Goal: Task Accomplishment & Management: Manage account settings

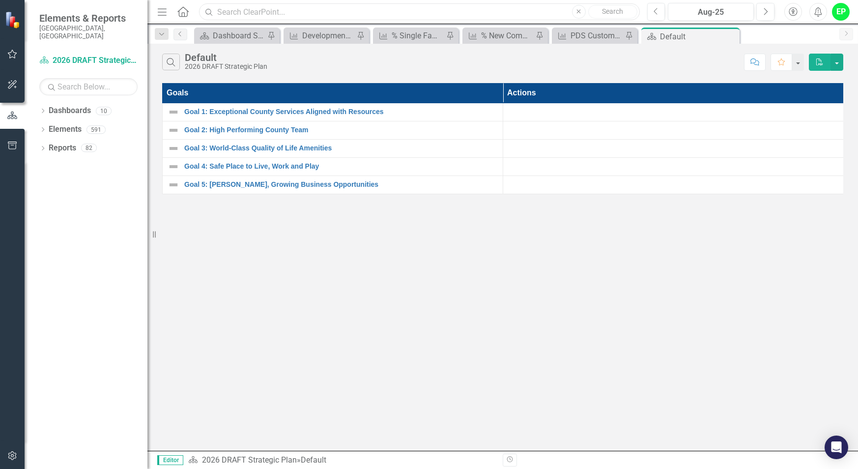
click at [422, 7] on input "text" at bounding box center [419, 11] width 440 height 17
type input "3"
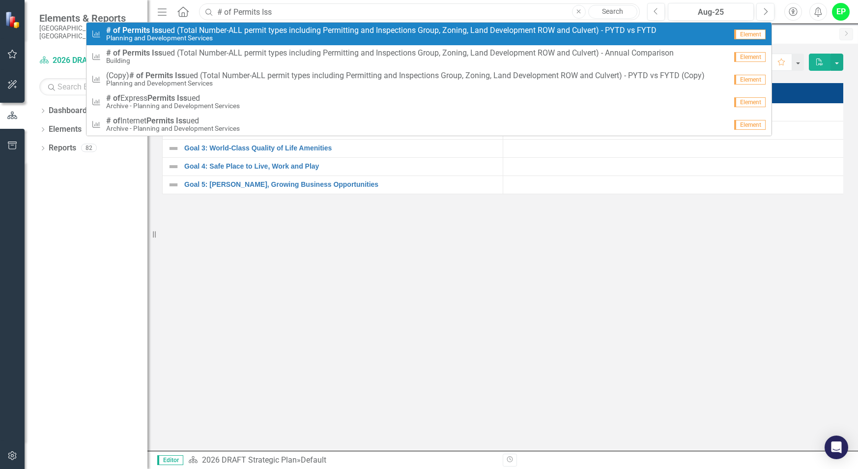
type input "# of Permits Iss"
click at [287, 28] on span "# of Permits Iss ued (Total Number-ALL permit types including Permitting and In…" at bounding box center [381, 30] width 550 height 9
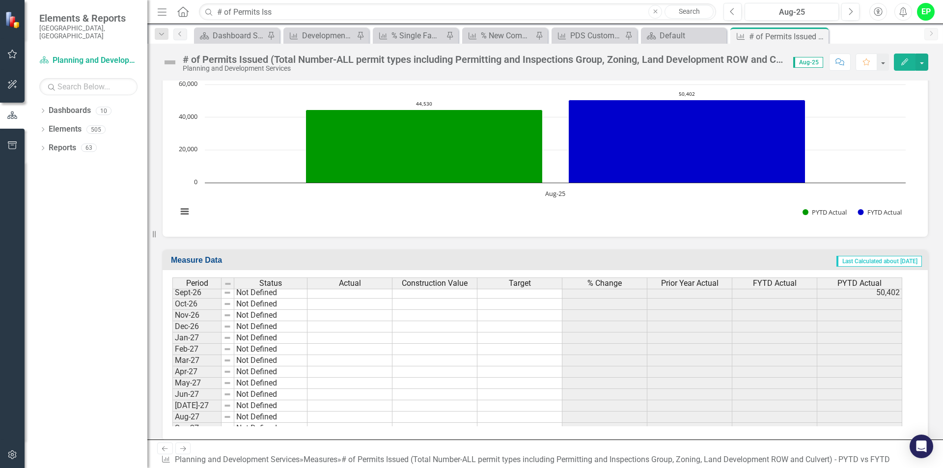
scroll to position [2113, 0]
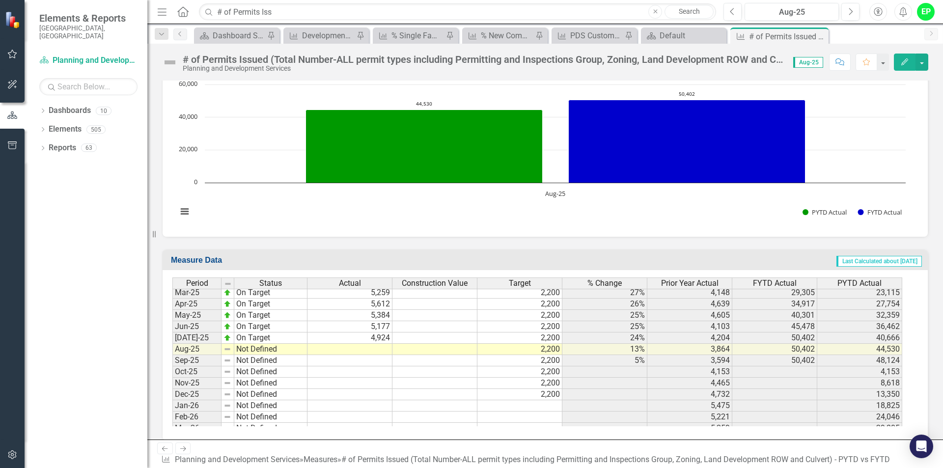
click at [375, 353] on td at bounding box center [350, 349] width 85 height 11
click at [374, 349] on td at bounding box center [350, 349] width 85 height 11
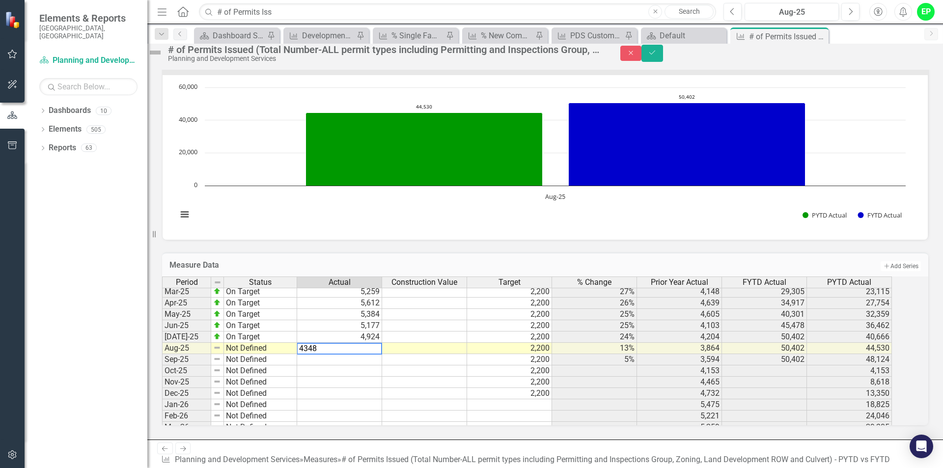
type textarea "4348"
click at [454, 385] on td at bounding box center [424, 382] width 85 height 11
click at [244, 354] on tbody "Mar-24 Caution Apr-24 Caution May-24 Caution Jun-24 Caution Jul-24 Caution Aug-…" at bounding box center [229, 348] width 135 height 396
click at [263, 351] on td "Not Defined" at bounding box center [260, 348] width 73 height 11
click at [297, 354] on td "Not Defined" at bounding box center [260, 348] width 73 height 11
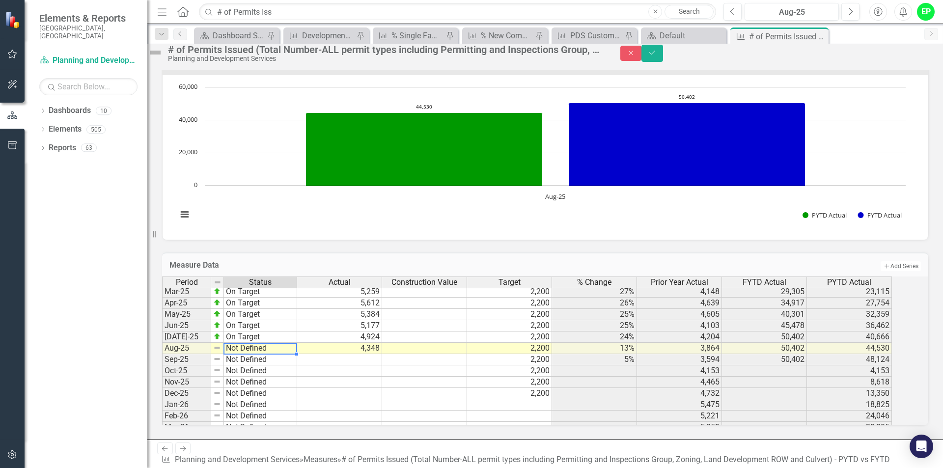
click at [297, 354] on td "Not Defined" at bounding box center [260, 348] width 73 height 11
click at [273, 366] on div "Period Status Actual Construction Value Target % Change Prior Year Actual FYTD …" at bounding box center [531, 351] width 739 height 149
click at [374, 377] on td at bounding box center [339, 371] width 85 height 11
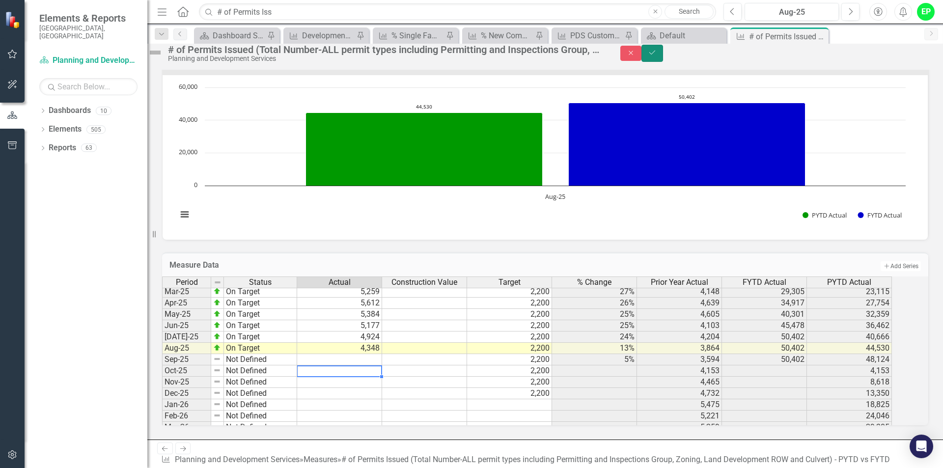
click at [663, 57] on button "Save" at bounding box center [653, 53] width 22 height 17
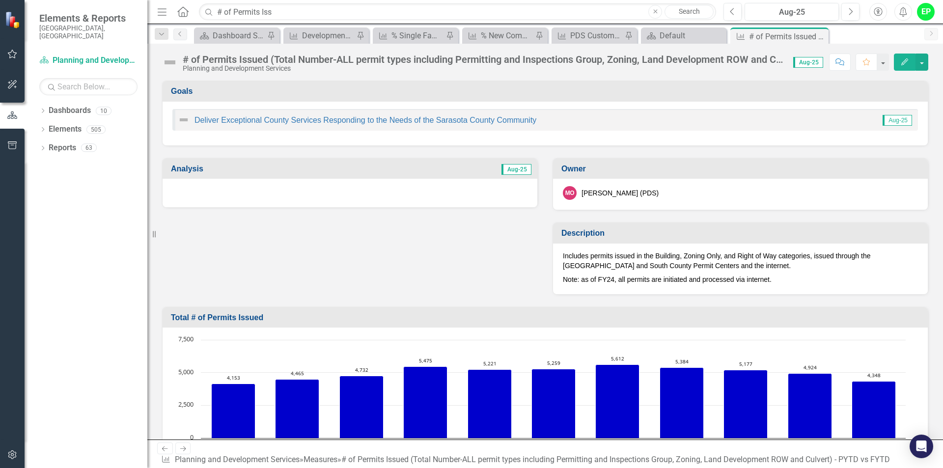
click at [517, 168] on span "Aug-25" at bounding box center [517, 169] width 30 height 11
click at [433, 187] on div at bounding box center [350, 193] width 375 height 28
click at [517, 170] on span "Aug-25" at bounding box center [517, 169] width 30 height 11
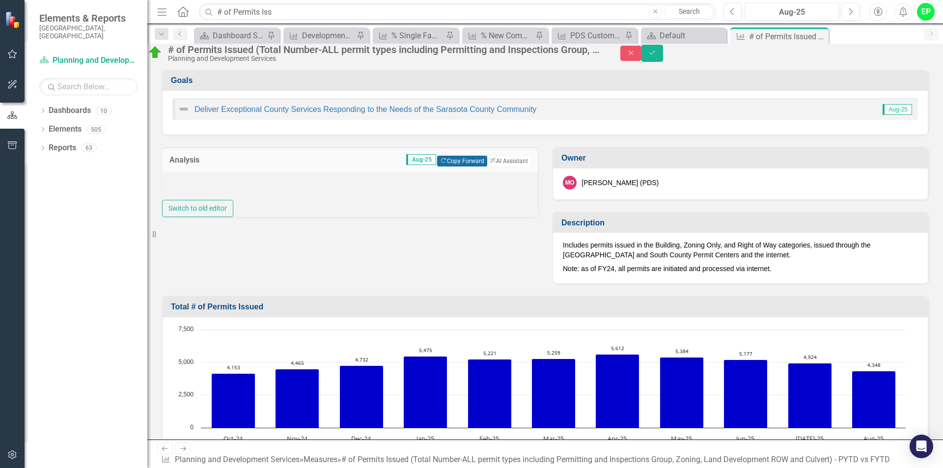
click at [455, 167] on button "Copy Forward Copy Forward" at bounding box center [462, 161] width 50 height 11
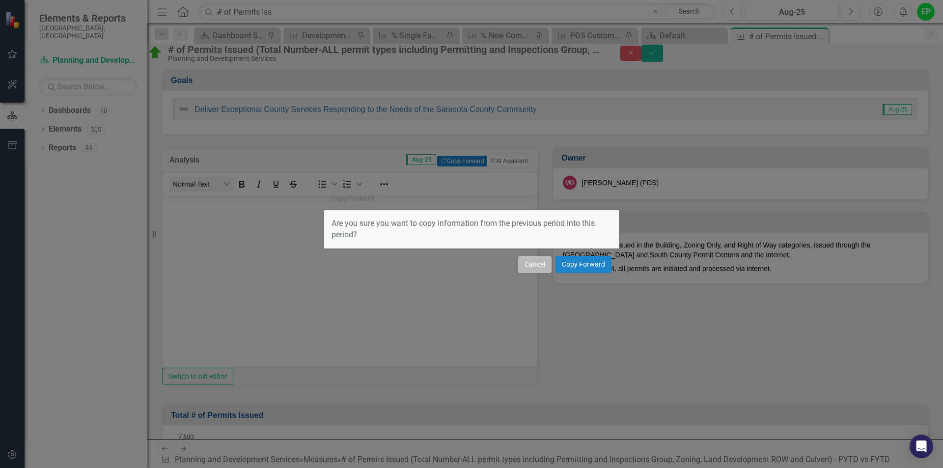
click at [537, 263] on button "Cancel" at bounding box center [534, 264] width 33 height 17
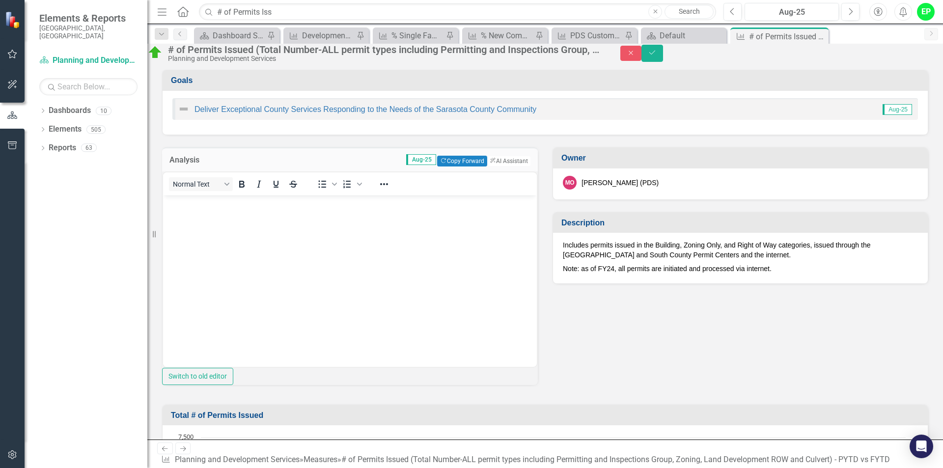
click at [436, 164] on div "Analysis Aug-25 Copy Forward Copy Forward ClearPoint AI AI Assistant" at bounding box center [350, 159] width 376 height 24
click at [461, 167] on button "Copy Forward Copy Forward" at bounding box center [462, 161] width 50 height 11
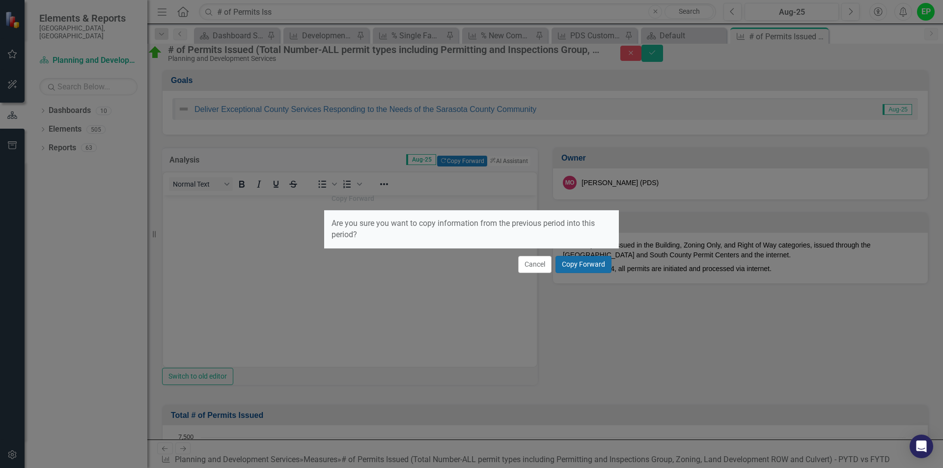
click at [584, 263] on button "Copy Forward" at bounding box center [584, 264] width 56 height 17
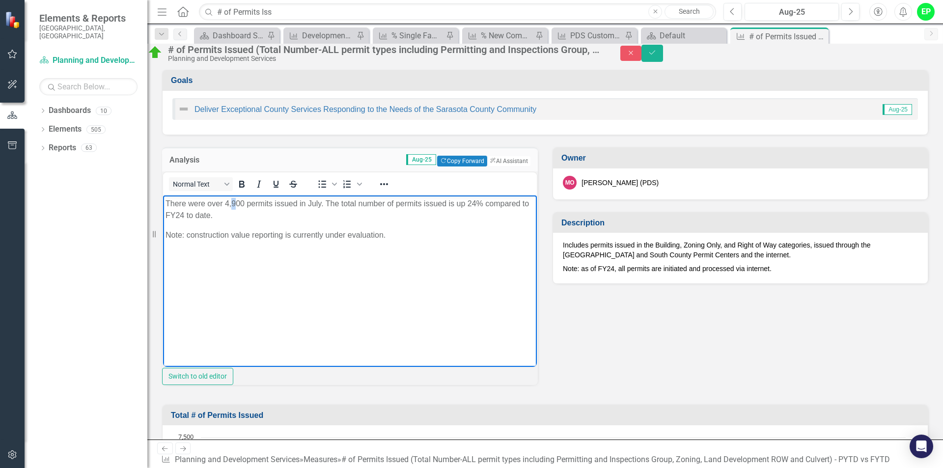
click at [236, 203] on p "There were over 4,900 permits issued in July. The total number of permits issue…" at bounding box center [350, 210] width 369 height 24
drag, startPoint x: 309, startPoint y: 204, endPoint x: 320, endPoint y: 200, distance: 12.4
click at [320, 200] on p "There were over 4,300 permits issued in July. The total number of permits issue…" at bounding box center [350, 210] width 369 height 24
click at [482, 220] on p "There were over 4,300 permits issued in August. The total number of permits iss…" at bounding box center [350, 210] width 369 height 24
click at [395, 273] on body "There were over 4,300 permits issued in August. The total number of permits iss…" at bounding box center [350, 268] width 374 height 147
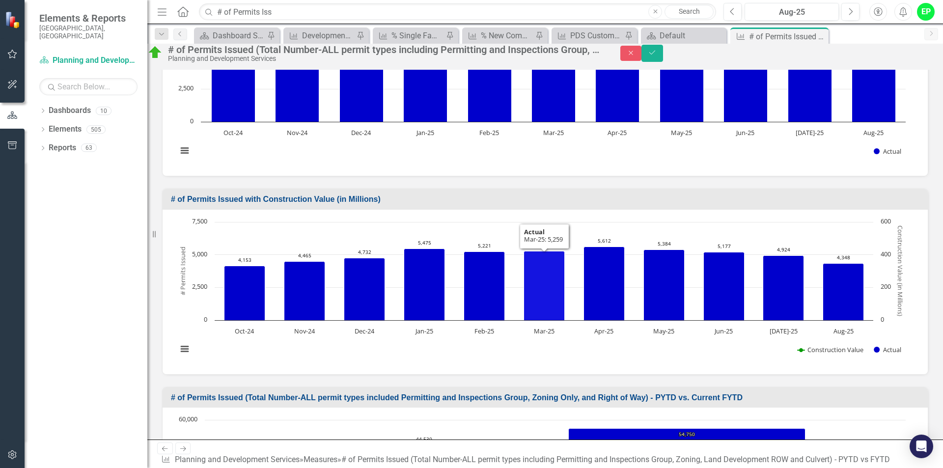
scroll to position [737, 0]
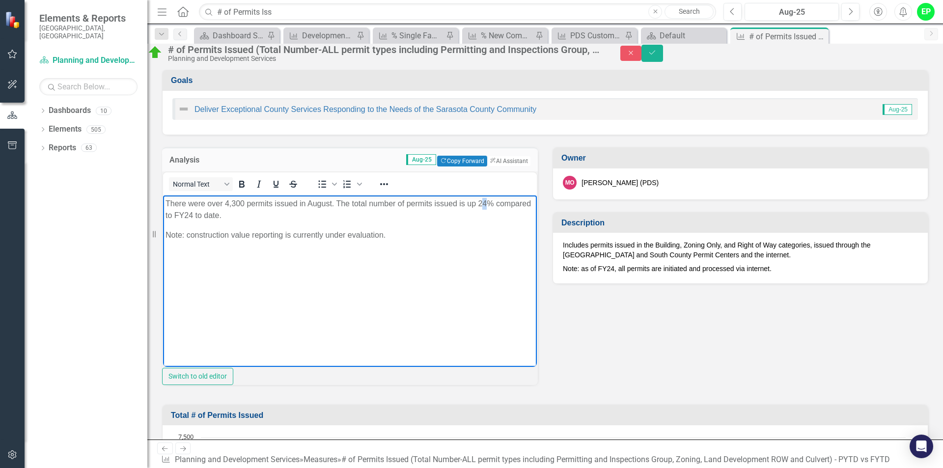
click at [485, 203] on p "There were over 4,300 permits issued in August. The total number of permits iss…" at bounding box center [350, 210] width 369 height 24
click at [663, 59] on button "Save" at bounding box center [653, 53] width 22 height 17
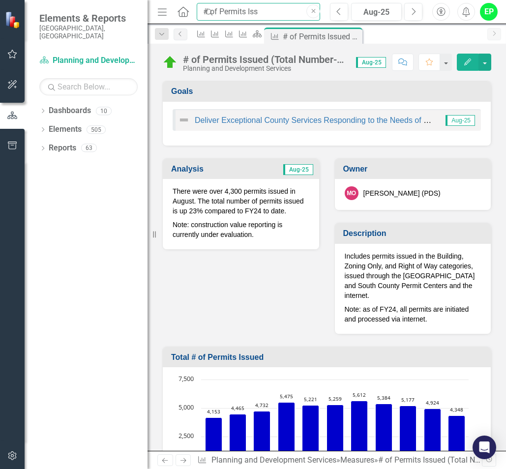
click at [291, 14] on input "# of Permits Iss" at bounding box center [258, 12] width 123 height 18
drag, startPoint x: 291, startPoint y: 14, endPoint x: 227, endPoint y: 16, distance: 64.4
click at [227, 16] on input "# of Permits Iss" at bounding box center [258, 12] width 123 height 18
drag, startPoint x: 277, startPoint y: 12, endPoint x: 199, endPoint y: 14, distance: 78.2
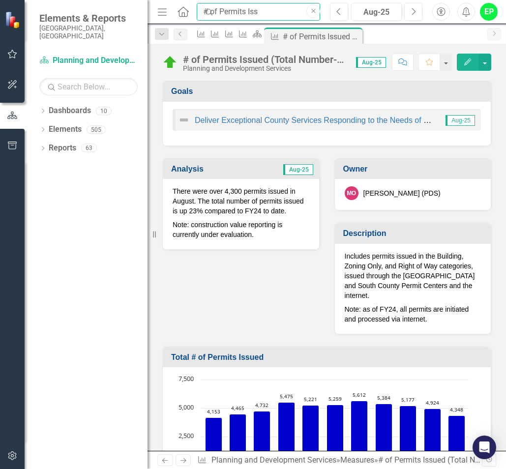
click at [199, 14] on div "# of Permits Iss" at bounding box center [258, 12] width 123 height 18
click at [234, 10] on input "# of Permits Iss" at bounding box center [258, 12] width 123 height 18
click at [279, 12] on input "# of Permits Iss" at bounding box center [258, 12] width 123 height 18
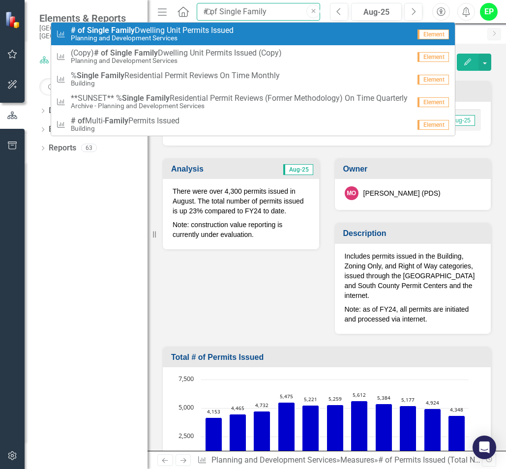
type input "# of Single Family"
click at [233, 32] on span "# of Single Family Dwelling Unit Permits Issued" at bounding box center [152, 30] width 163 height 9
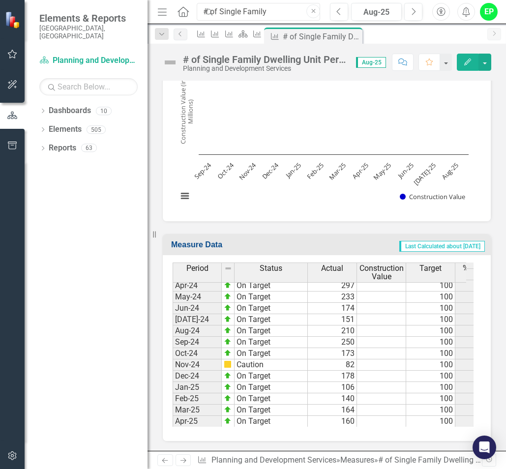
scroll to position [1464, 0]
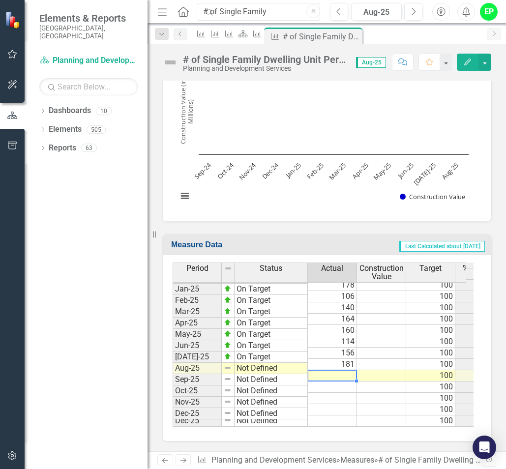
click at [346, 370] on td at bounding box center [332, 375] width 49 height 11
click at [346, 369] on textarea at bounding box center [332, 368] width 50 height 12
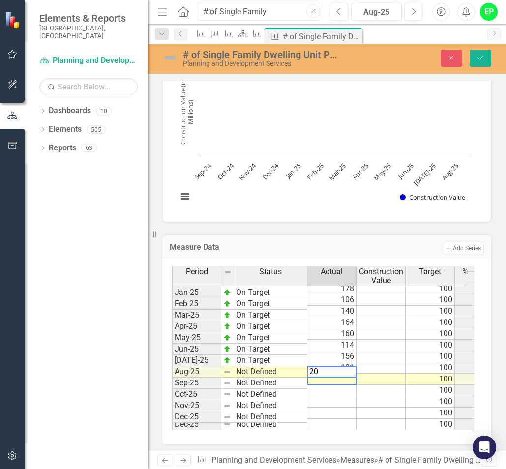
type textarea "206"
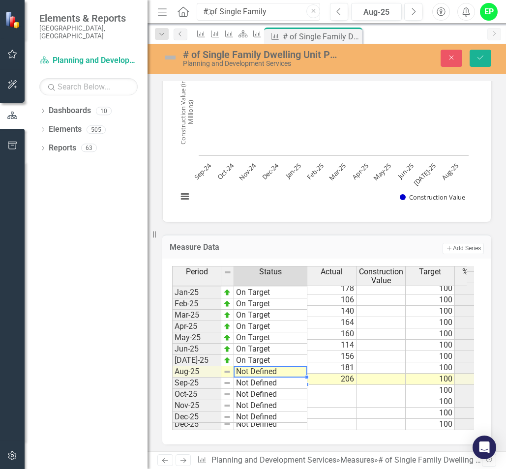
click at [286, 371] on td "Not Defined" at bounding box center [270, 371] width 73 height 11
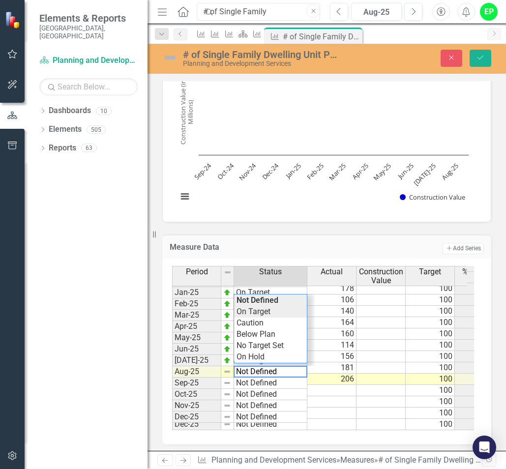
type textarea "On Target"
click at [262, 315] on div "Period Status Actual Construction Value Target % Change FYTD Actual PYTD Actual…" at bounding box center [323, 348] width 302 height 164
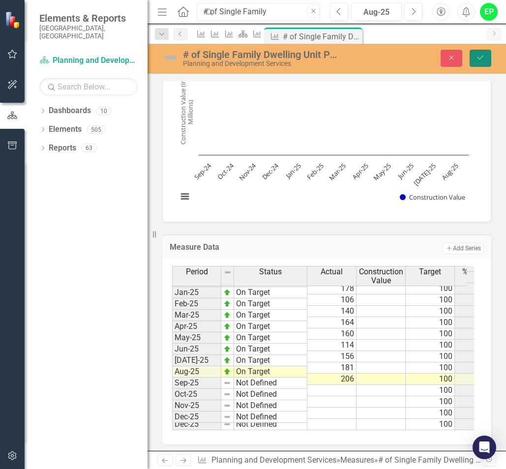
click at [484, 55] on button "Save" at bounding box center [480, 58] width 22 height 17
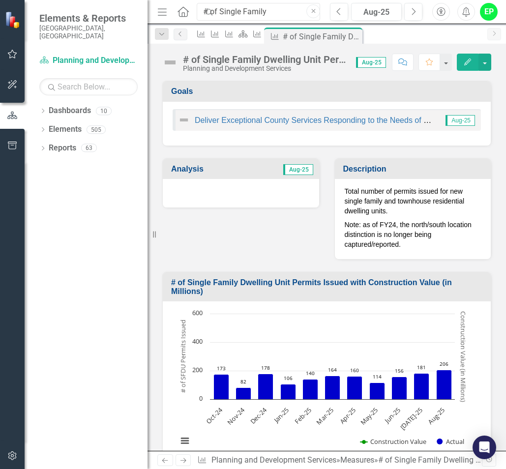
click at [298, 169] on span "Aug-25" at bounding box center [298, 169] width 30 height 11
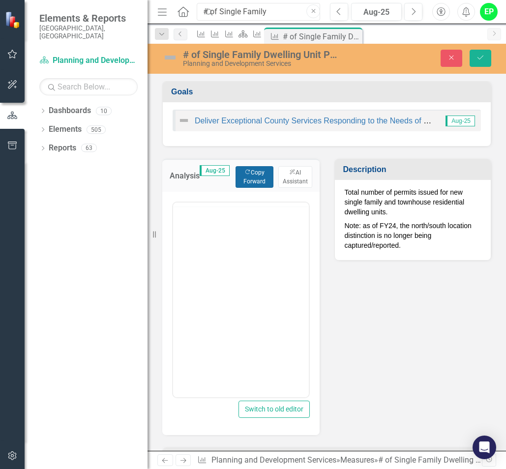
click at [252, 179] on button "Copy Forward Copy Forward" at bounding box center [254, 177] width 38 height 22
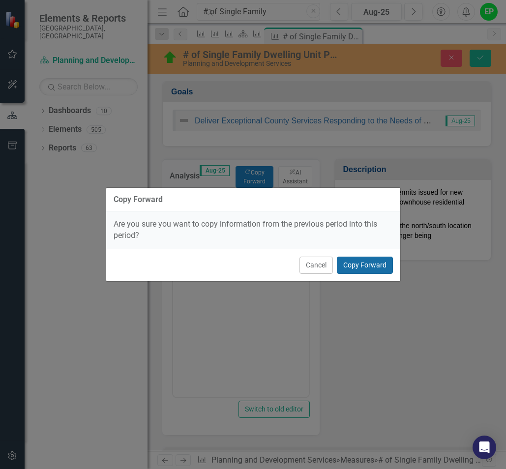
click at [371, 266] on button "Copy Forward" at bounding box center [365, 264] width 56 height 17
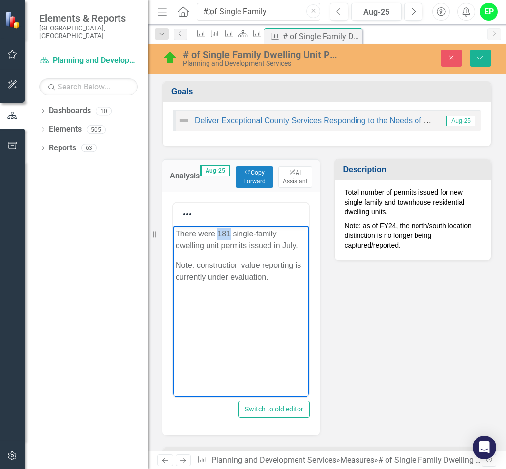
drag, startPoint x: 217, startPoint y: 231, endPoint x: 229, endPoint y: 232, distance: 12.4
click at [229, 232] on p "There were 181 single-family dwelling unit permits issued in July." at bounding box center [240, 240] width 131 height 24
drag, startPoint x: 283, startPoint y: 247, endPoint x: 295, endPoint y: 247, distance: 12.3
click at [295, 247] on p "There were 206 single-family dwelling unit permits issued in July." at bounding box center [240, 240] width 131 height 24
drag, startPoint x: 235, startPoint y: 330, endPoint x: 235, endPoint y: 322, distance: 8.4
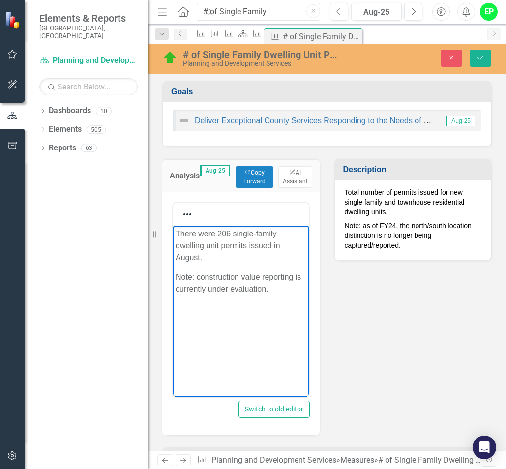
click at [235, 322] on body "There were 206 single-family dwelling unit permits issued in August. Note: cons…" at bounding box center [241, 299] width 136 height 147
click at [483, 58] on icon "Save" at bounding box center [480, 57] width 9 height 7
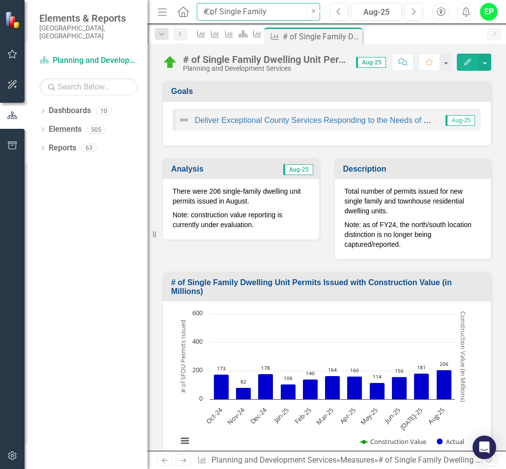
click at [274, 16] on input "# of Single Family" at bounding box center [258, 12] width 123 height 18
click at [282, 15] on input "# of Single Family" at bounding box center [258, 12] width 123 height 18
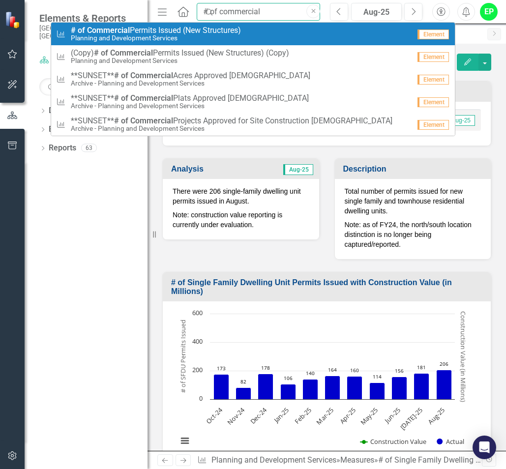
type input "# of commercial"
click at [153, 30] on span "# of Commercial Permits Issued (New Structures)" at bounding box center [156, 30] width 170 height 9
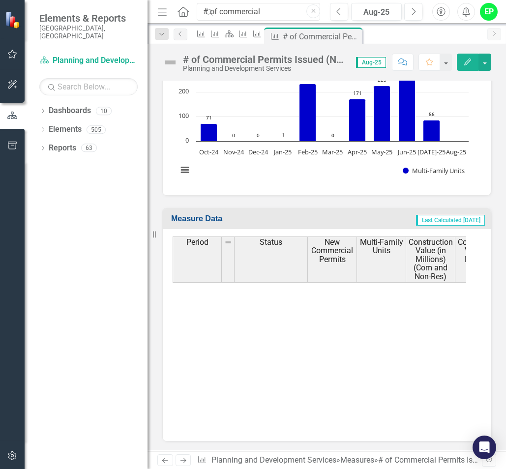
scroll to position [1621, 0]
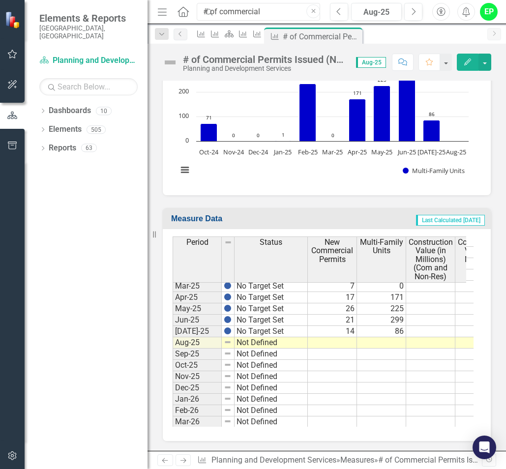
click at [345, 342] on td at bounding box center [332, 342] width 49 height 11
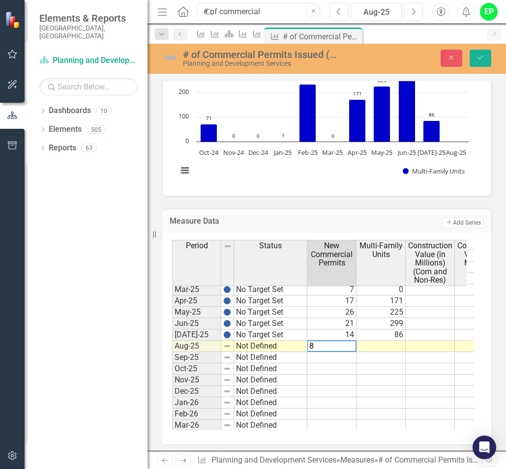
type textarea "8"
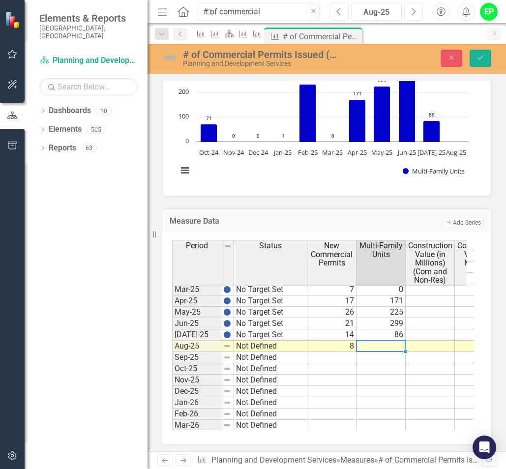
click at [373, 345] on td at bounding box center [380, 346] width 49 height 11
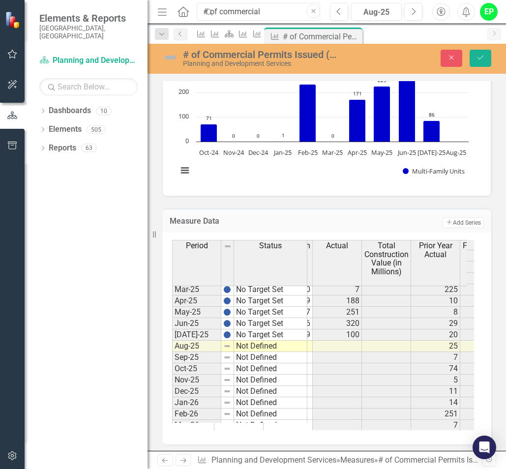
scroll to position [0, 206]
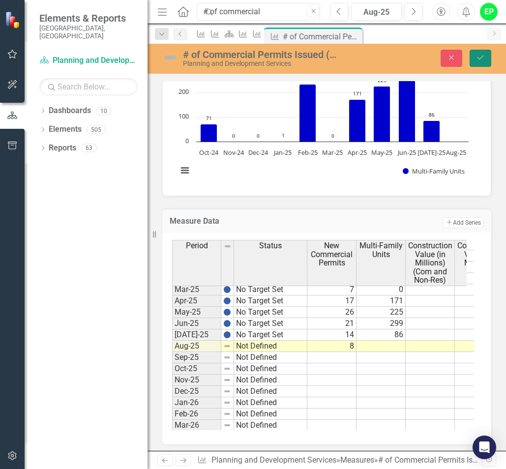
click at [488, 53] on button "Save" at bounding box center [480, 58] width 22 height 17
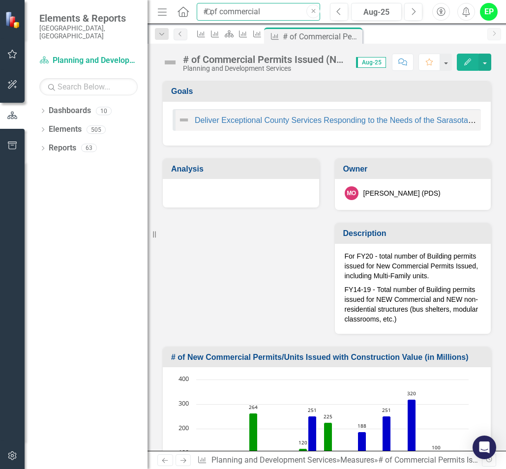
click at [284, 13] on input "# of commercial" at bounding box center [258, 12] width 123 height 18
click at [267, 11] on input "# of commercial" at bounding box center [258, 12] width 123 height 18
click at [274, 12] on input "# of commercial" at bounding box center [258, 12] width 123 height 18
click at [268, 10] on input "# of commercial" at bounding box center [258, 12] width 123 height 18
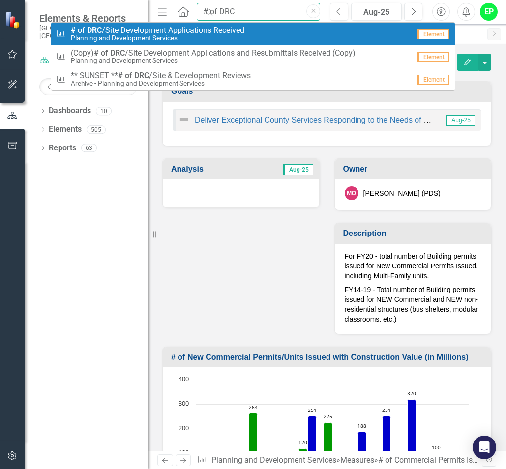
type input "# of DRC"
click at [219, 32] on span "# of DRC /Site Development Applications Received" at bounding box center [157, 30] width 173 height 9
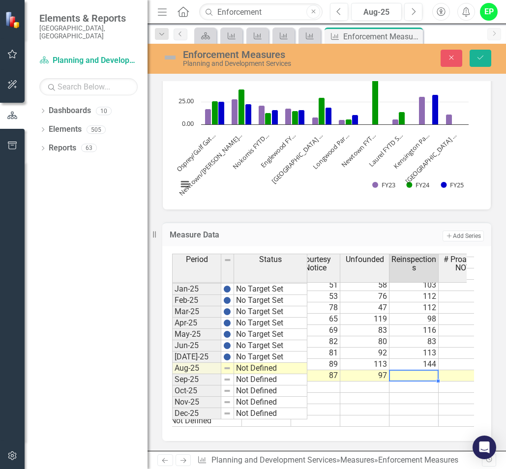
scroll to position [0, 69]
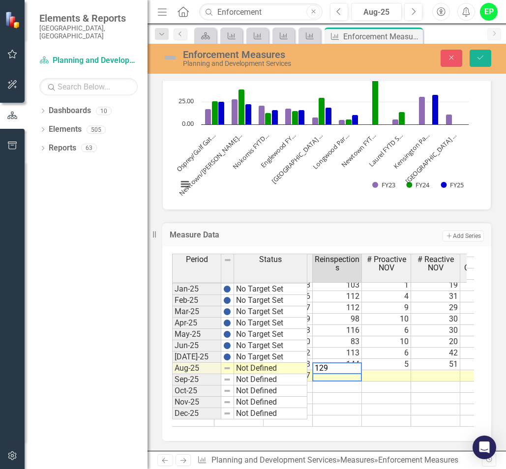
type textarea "129"
click at [382, 371] on td at bounding box center [386, 375] width 49 height 11
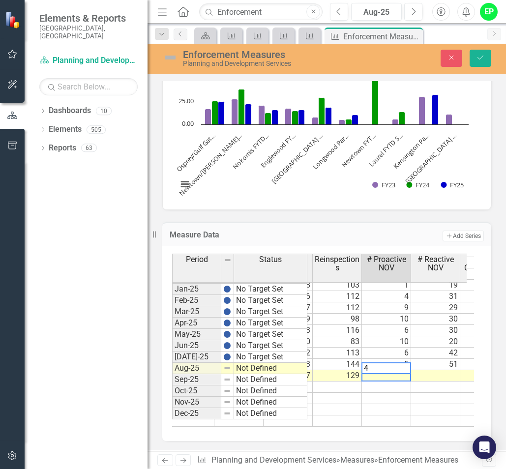
type textarea "4"
click at [432, 373] on td at bounding box center [435, 375] width 49 height 11
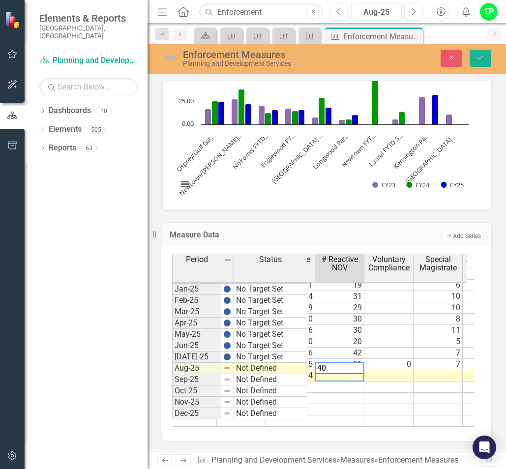
type textarea "40"
click at [373, 373] on td at bounding box center [388, 375] width 49 height 11
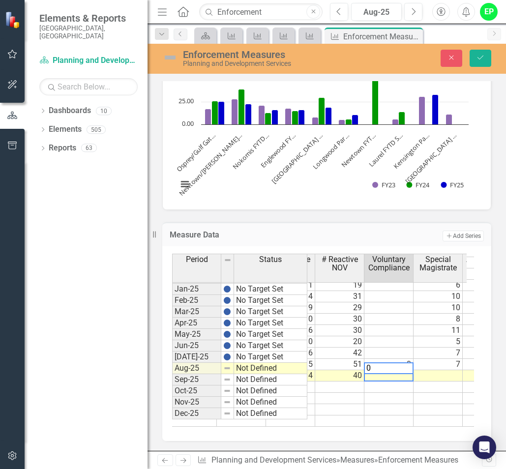
type textarea "0"
click at [426, 371] on td at bounding box center [437, 375] width 49 height 11
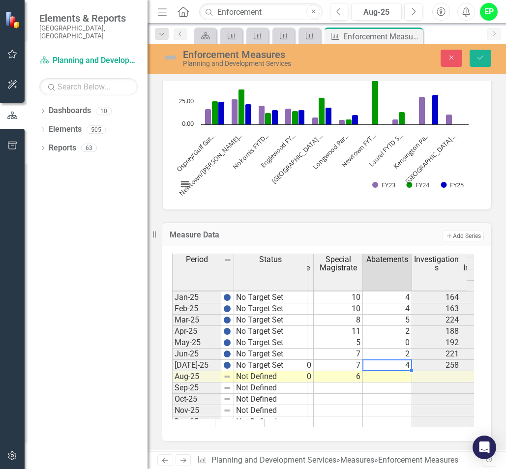
click at [398, 377] on td at bounding box center [387, 376] width 49 height 11
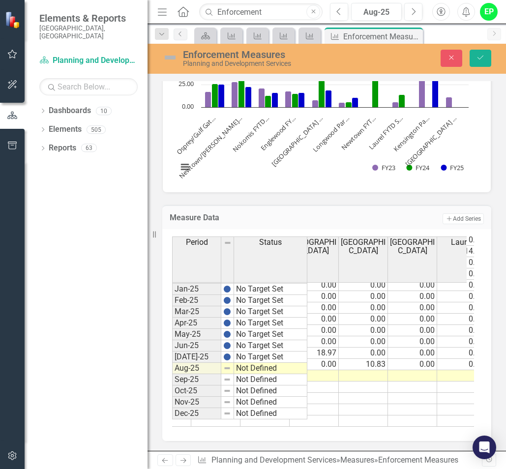
type textarea "9"
click at [424, 381] on td at bounding box center [412, 375] width 49 height 11
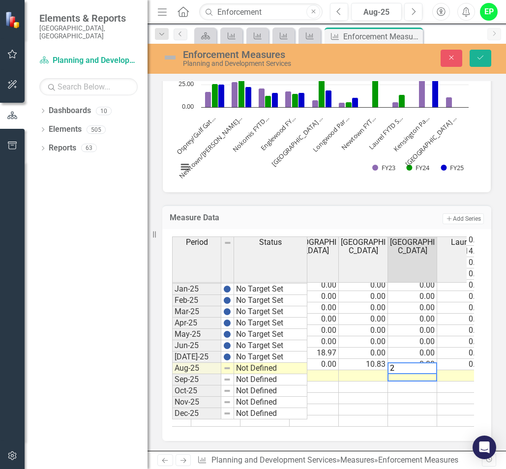
type textarea "24"
click at [430, 381] on td "24.00" at bounding box center [412, 375] width 49 height 11
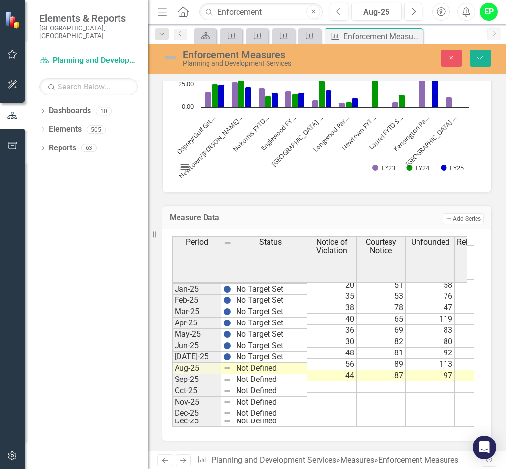
click at [294, 371] on td "Not Defined" at bounding box center [270, 368] width 73 height 11
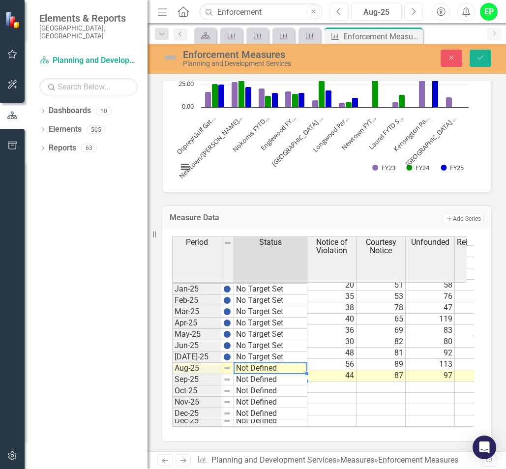
click at [293, 369] on td "Not Defined" at bounding box center [270, 368] width 73 height 11
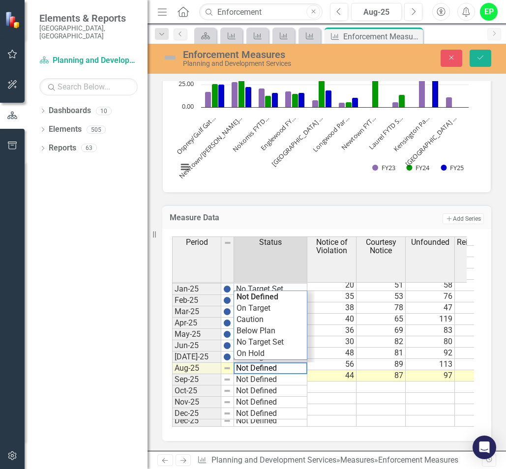
click at [293, 369] on textarea "Not Defined" at bounding box center [270, 368] width 74 height 12
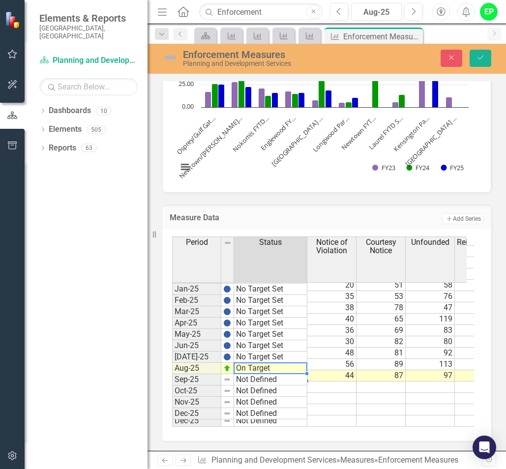
drag, startPoint x: 262, startPoint y: 307, endPoint x: 266, endPoint y: 321, distance: 15.4
click at [262, 308] on div "Period Status Notice of Violation Courtesy Notice Unfounded Reinspections # Pro…" at bounding box center [323, 331] width 302 height 190
click at [298, 371] on td "On Target" at bounding box center [270, 368] width 73 height 11
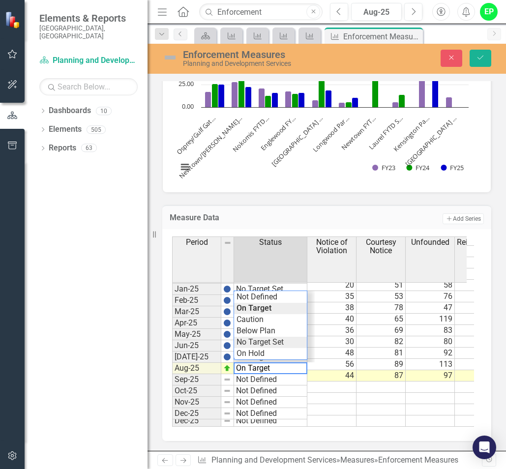
type textarea "No Target Set"
click at [266, 341] on div "Period Status Notice of Violation Courtesy Notice Unfounded Reinspections # Pro…" at bounding box center [323, 331] width 302 height 190
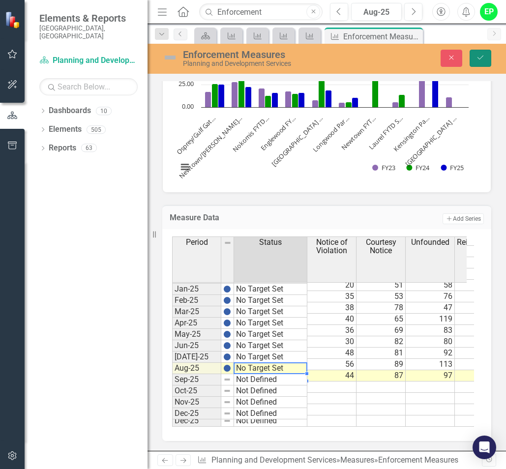
click at [474, 59] on button "Save" at bounding box center [480, 58] width 22 height 17
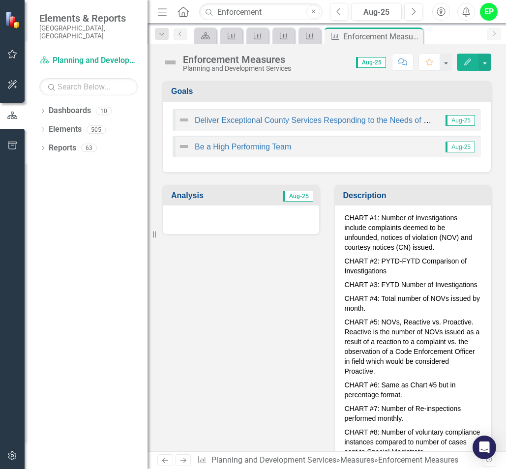
click at [297, 195] on span "Aug-25" at bounding box center [298, 196] width 30 height 11
click at [297, 196] on span "Aug-25" at bounding box center [298, 196] width 30 height 11
click at [298, 196] on span "Aug-25" at bounding box center [298, 196] width 30 height 11
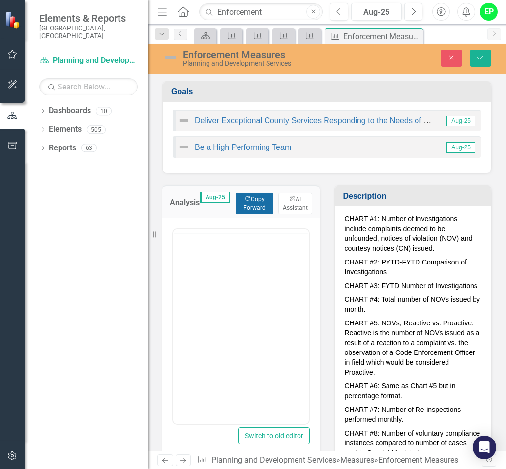
click at [239, 204] on button "Copy Forward Copy Forward" at bounding box center [254, 204] width 38 height 22
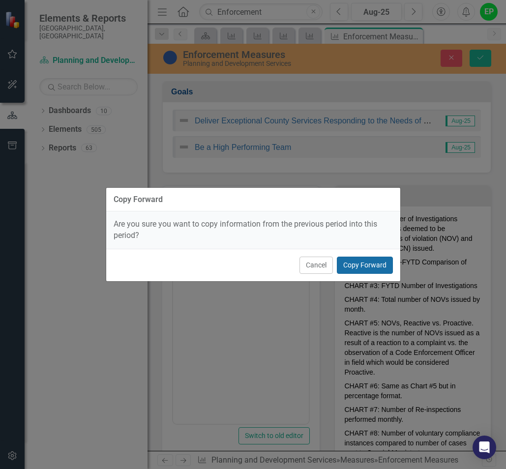
click at [370, 262] on button "Copy Forward" at bounding box center [365, 264] width 56 height 17
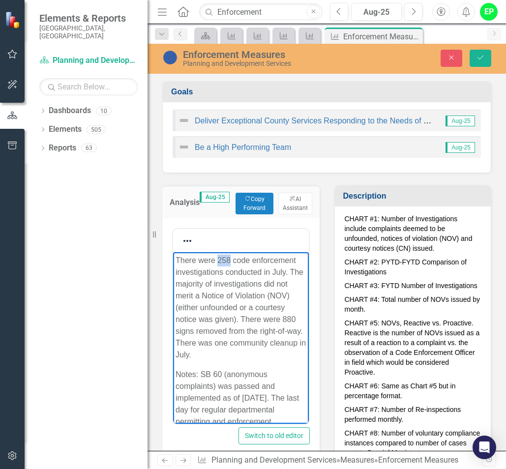
drag, startPoint x: 219, startPoint y: 257, endPoint x: 229, endPoint y: 258, distance: 10.3
click at [229, 258] on p "There were 258 code enforcement investigations conducted in July. The majority …" at bounding box center [240, 308] width 131 height 106
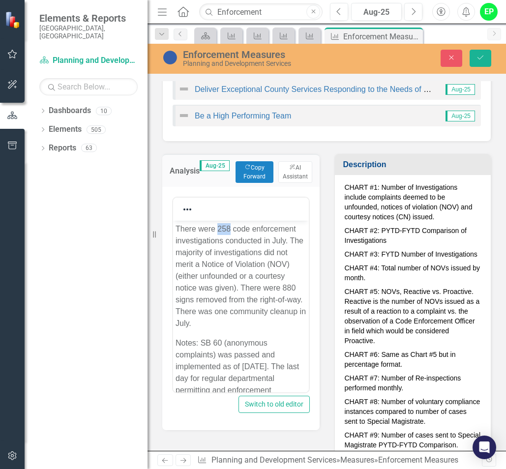
click at [223, 230] on p "There were 258 code enforcement investigations conducted in July. The majority …" at bounding box center [240, 276] width 131 height 106
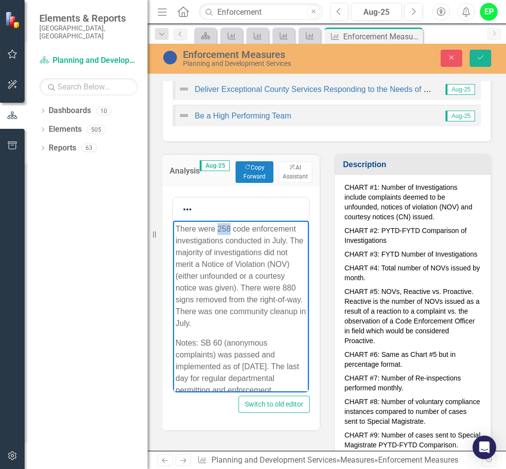
click at [223, 229] on p "There were 258 code enforcement investigations conducted in July. The majority …" at bounding box center [240, 276] width 131 height 106
click at [224, 229] on p "There were 258 code enforcement investigations conducted in July. The majority …" at bounding box center [240, 276] width 131 height 106
click at [230, 247] on p "There were 228 code enforcement investigations conducted in July. The majority …" at bounding box center [240, 276] width 131 height 106
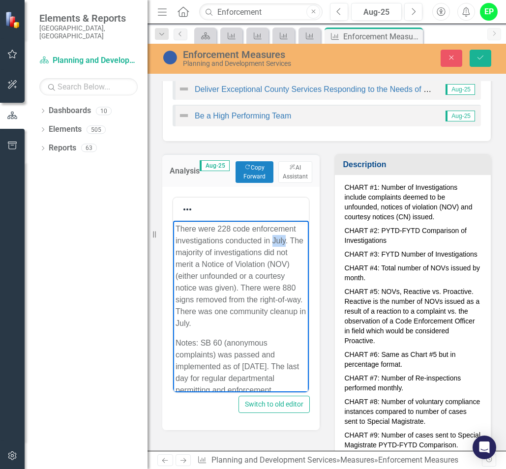
click at [230, 247] on p "There were 228 code enforcement investigations conducted in July. The majority …" at bounding box center [240, 276] width 131 height 106
click at [237, 282] on p "There were 228 code enforcement investigations conducted in August. The majorit…" at bounding box center [240, 276] width 131 height 106
click at [270, 297] on p "There were 228 code enforcement investigations conducted in August. The majorit…" at bounding box center [240, 276] width 131 height 106
drag, startPoint x: 262, startPoint y: 301, endPoint x: 271, endPoint y: 301, distance: 8.8
click at [271, 301] on p "There were 228 code enforcement investigations conducted in August. The majorit…" at bounding box center [240, 276] width 131 height 106
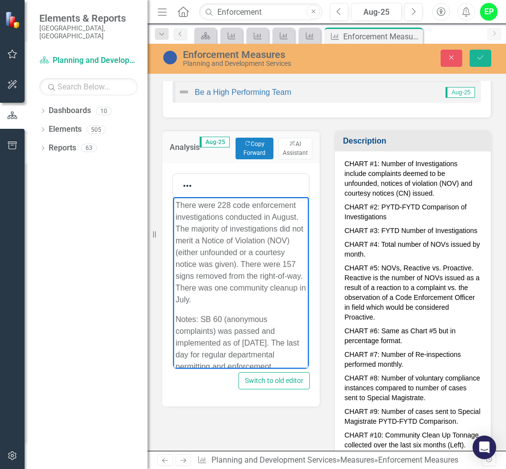
click at [215, 306] on p "There were 228 code enforcement investigations conducted in August. The majorit…" at bounding box center [240, 252] width 131 height 106
click at [216, 306] on p "There were 228 code enforcement investigations conducted in August. The majorit…" at bounding box center [240, 252] width 131 height 106
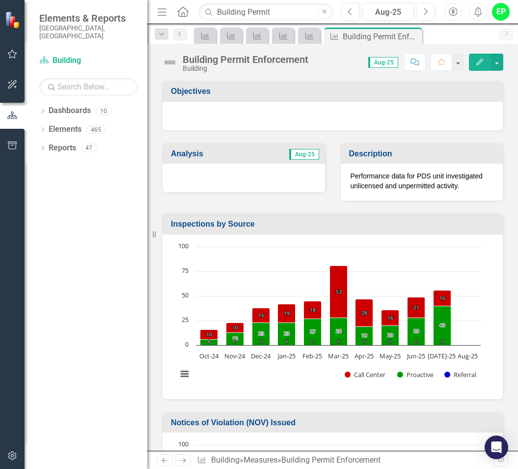
scroll to position [1867, 0]
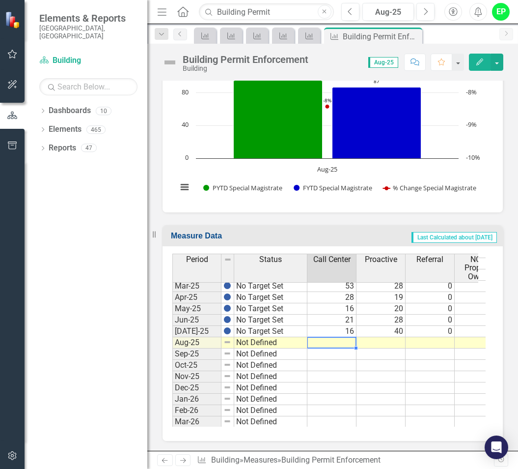
click at [337, 339] on td at bounding box center [332, 342] width 49 height 11
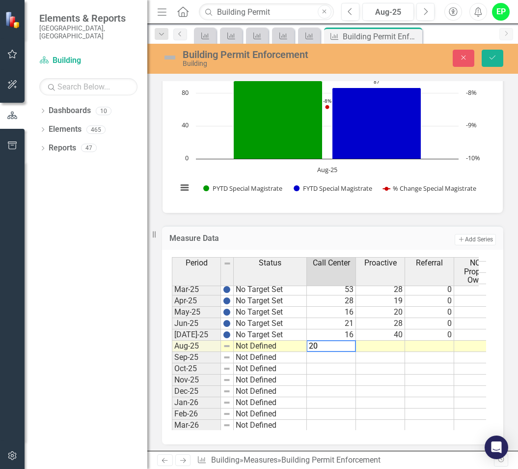
type textarea "20"
click at [391, 345] on td at bounding box center [380, 346] width 49 height 11
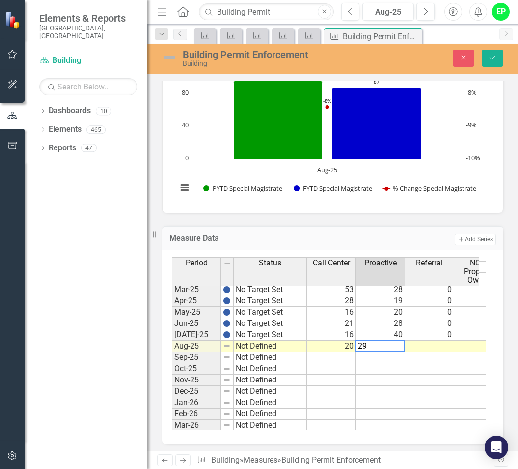
type textarea "29"
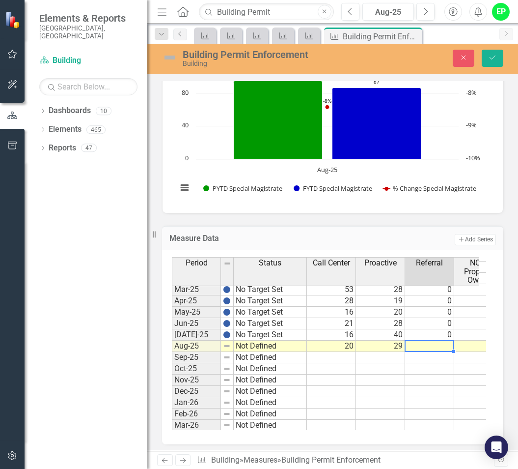
click at [437, 343] on td at bounding box center [429, 346] width 49 height 11
type textarea "0"
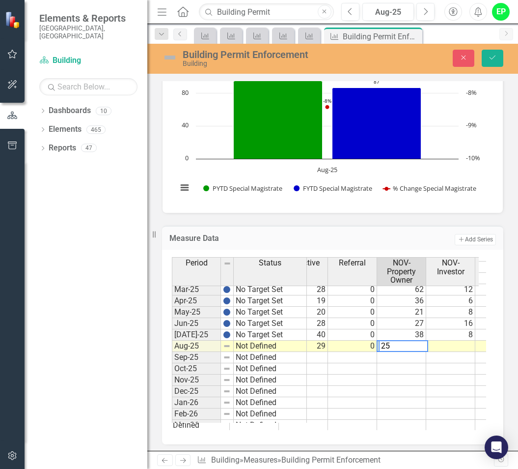
scroll to position [0, 0]
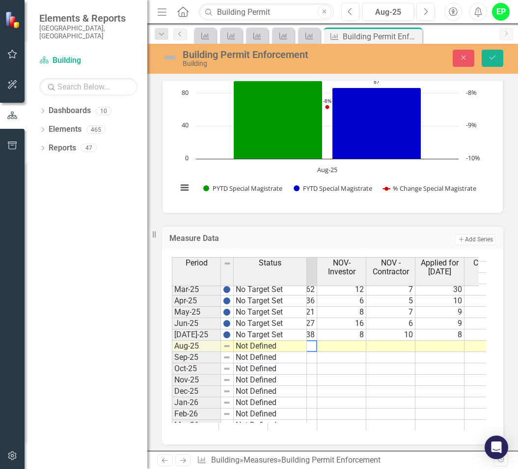
type textarea "25"
click at [354, 349] on td at bounding box center [341, 346] width 49 height 11
type textarea "14"
click at [410, 342] on td at bounding box center [391, 346] width 49 height 11
type textarea "10"
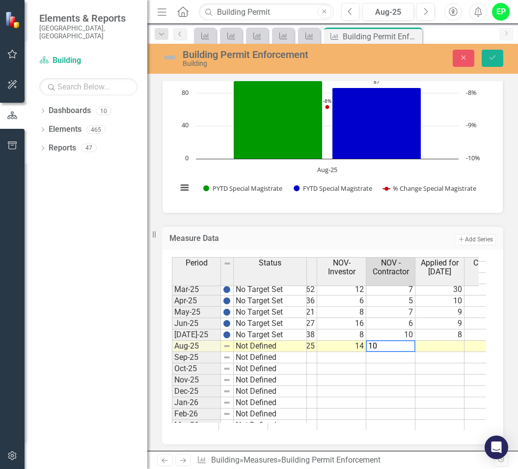
click at [447, 347] on td at bounding box center [440, 346] width 49 height 11
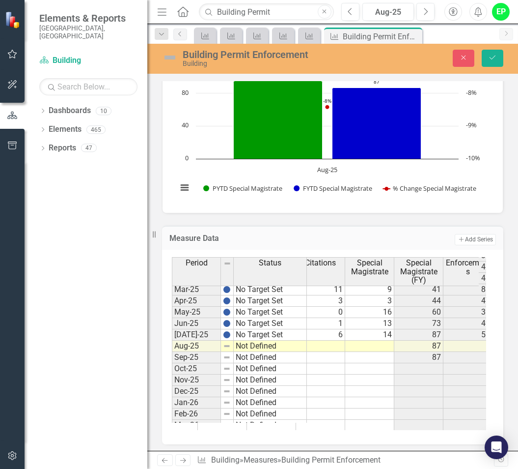
scroll to position [0, 351]
type textarea "5"
click at [342, 346] on td at bounding box center [324, 346] width 49 height 11
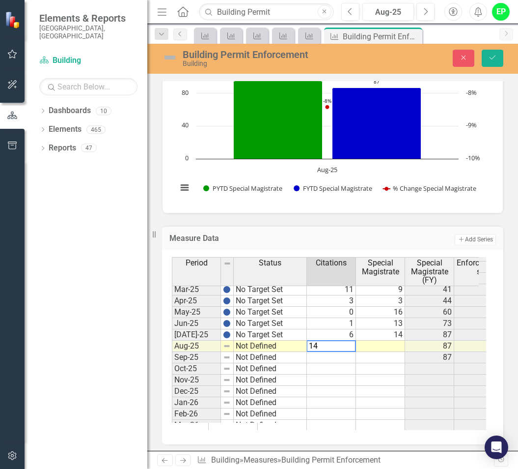
type textarea "14"
click at [385, 343] on td at bounding box center [380, 346] width 49 height 11
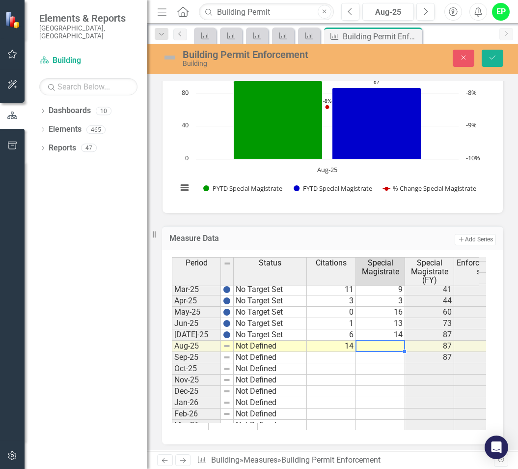
click at [377, 345] on td at bounding box center [380, 346] width 49 height 11
type textarea "2"
click at [366, 382] on td at bounding box center [380, 379] width 49 height 11
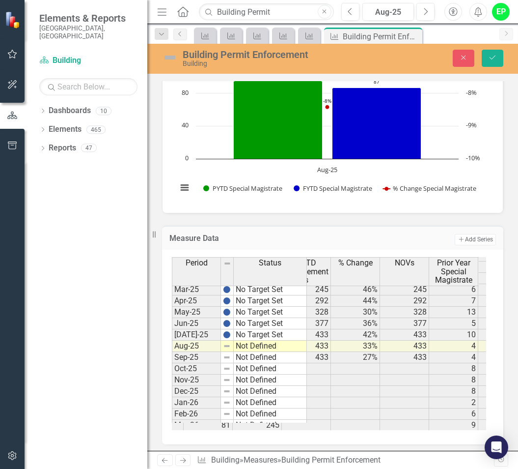
scroll to position [0, 685]
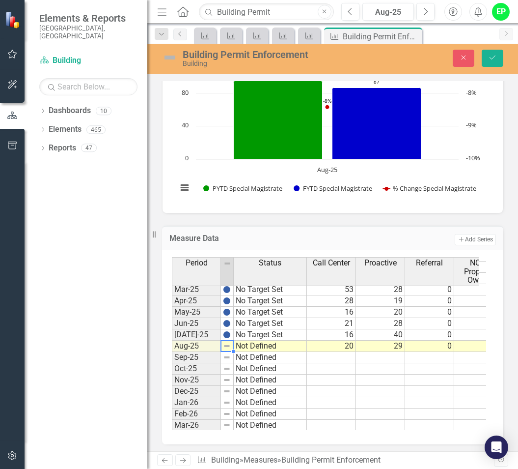
click at [273, 347] on td "Not Defined" at bounding box center [270, 346] width 73 height 11
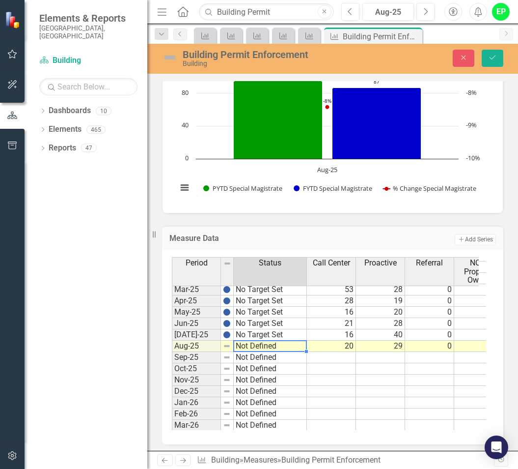
click at [273, 347] on td "Not Defined" at bounding box center [270, 346] width 73 height 11
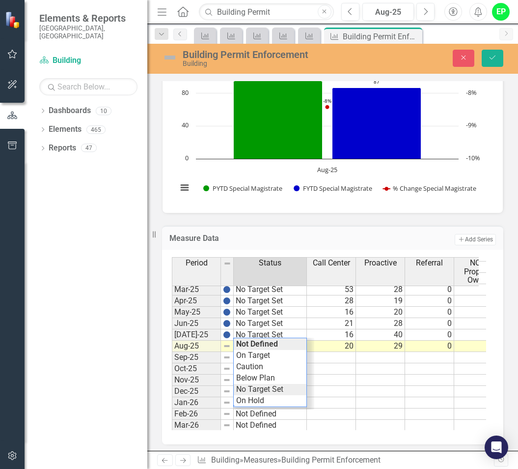
type textarea "No Target Set"
click at [263, 389] on div "Period Status Call Center Proactive Referral NOV-Property Owner NOV-Investor NO…" at bounding box center [329, 343] width 314 height 173
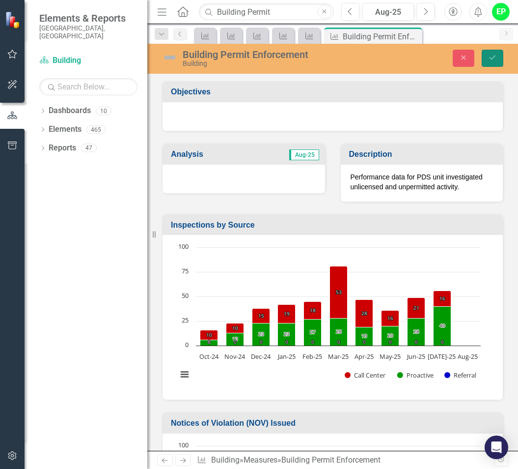
click at [490, 56] on icon "Save" at bounding box center [492, 57] width 9 height 7
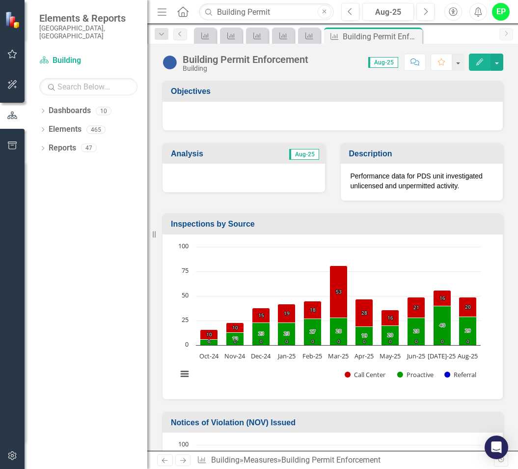
click at [247, 155] on td "Aug-25" at bounding box center [283, 155] width 73 height 16
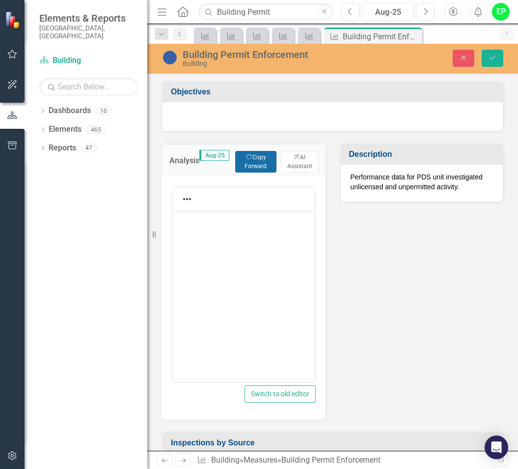
click at [257, 165] on button "Copy Forward Copy Forward" at bounding box center [255, 162] width 41 height 22
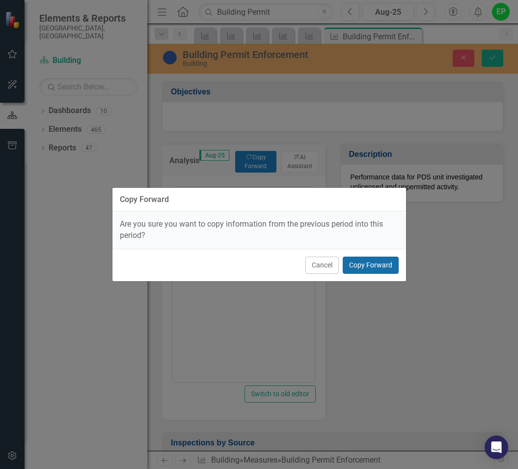
click at [374, 261] on button "Copy Forward" at bounding box center [371, 264] width 56 height 17
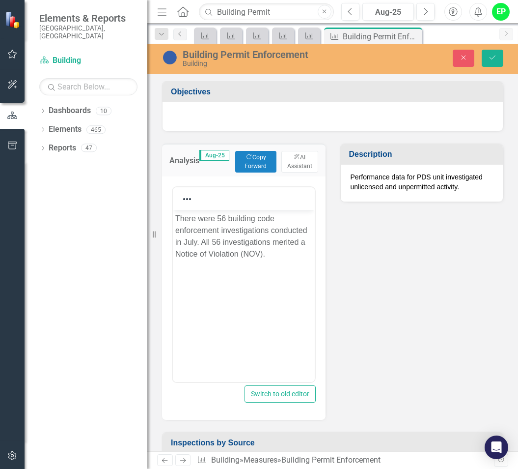
click at [224, 218] on p "There were 56 building code enforcement investigations conducted in July. All 5…" at bounding box center [243, 236] width 137 height 47
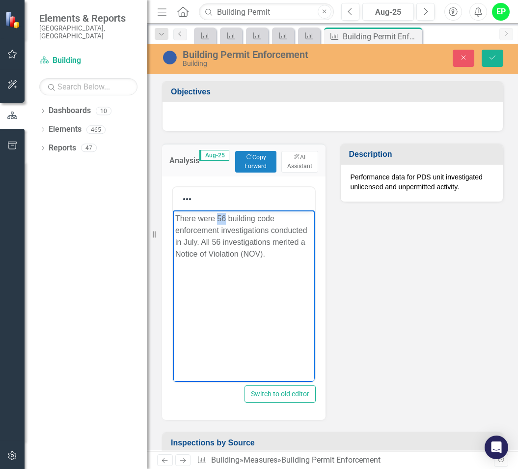
drag, startPoint x: 217, startPoint y: 218, endPoint x: 225, endPoint y: 220, distance: 8.6
click at [225, 220] on p "There were 56 building code enforcement investigations conducted in July. All 5…" at bounding box center [243, 236] width 137 height 47
click at [275, 261] on body "There were 49 building code enforcement investigations conducted in July. All 5…" at bounding box center [244, 283] width 142 height 147
click at [184, 240] on p "There were 49 building code enforcement investigations conducted in July. All 5…" at bounding box center [243, 236] width 137 height 47
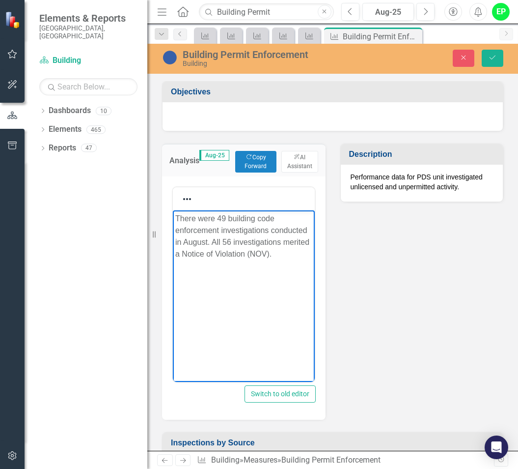
click at [227, 243] on p "There were 49 building code enforcement investigations conducted in August. All…" at bounding box center [243, 236] width 137 height 47
click at [228, 243] on p "There were 49 building code enforcement investigations conducted in August. All…" at bounding box center [243, 236] width 137 height 47
click at [236, 263] on body "There were 49 building code enforcement investigations conducted in August. All…" at bounding box center [244, 283] width 142 height 147
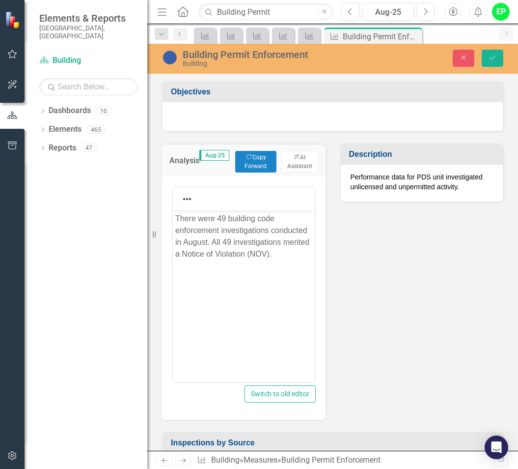
click at [363, 299] on div "Analysis Aug-25 Copy Forward Copy Forward ClearPoint AI AI Assistant Switch to …" at bounding box center [333, 275] width 356 height 288
click at [494, 58] on icon "Save" at bounding box center [492, 57] width 9 height 7
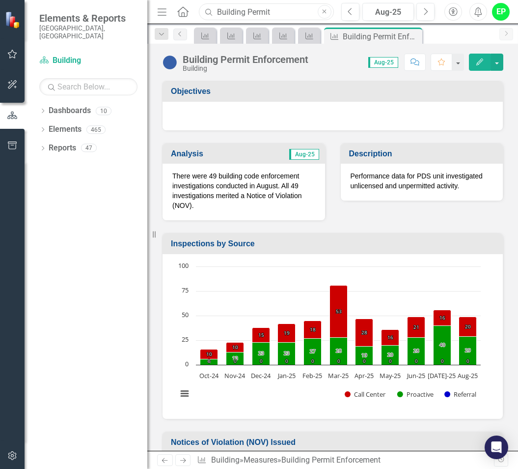
click at [276, 9] on input "Building Permit" at bounding box center [266, 11] width 135 height 17
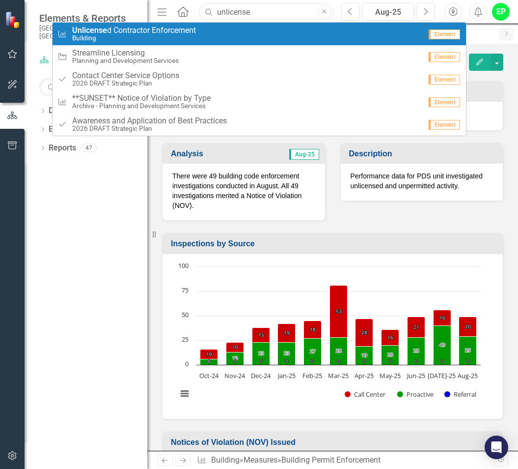
type input "unlicense"
click at [180, 30] on span "Unlicense d Contractor Enforcement" at bounding box center [134, 30] width 124 height 9
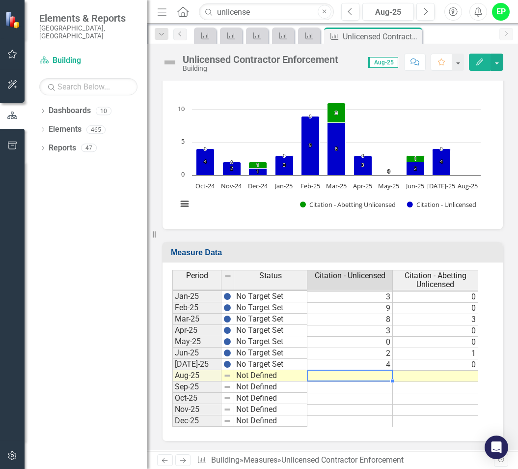
click at [388, 373] on tbody "Dec-23 No Target Set 4 1 Jan-24 No Target Set 0 1 Feb-24 No Target Set 1 0 Mar-…" at bounding box center [325, 285] width 306 height 283
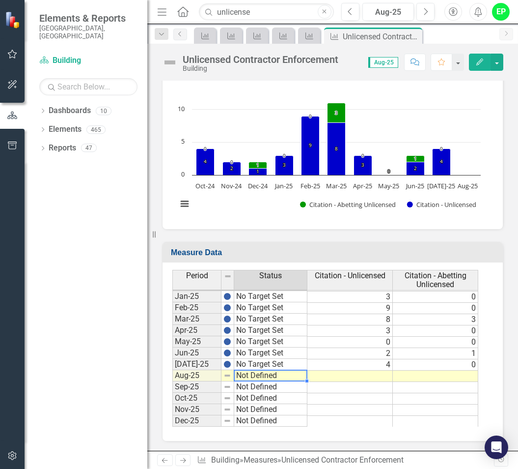
click at [263, 377] on td "Not Defined" at bounding box center [270, 375] width 73 height 11
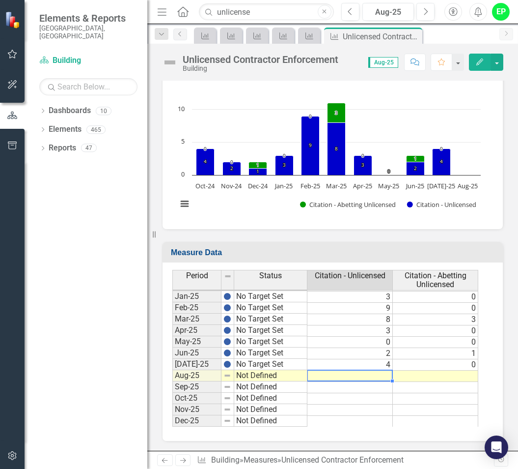
click at [340, 376] on td at bounding box center [350, 375] width 85 height 11
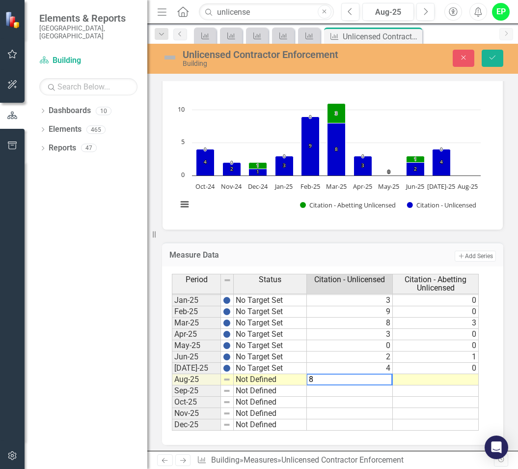
type textarea "8"
click at [399, 380] on td at bounding box center [436, 379] width 86 height 11
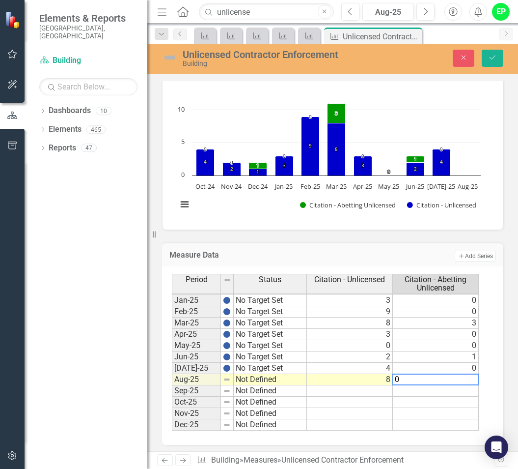
type textarea "0"
click at [489, 413] on div "Period Status Citation - Unlicensed Citation - Abetting Unlicensed Dec-23 No Ta…" at bounding box center [332, 355] width 341 height 178
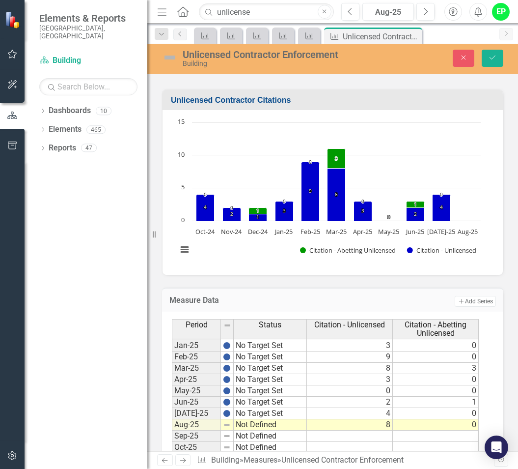
scroll to position [173, 0]
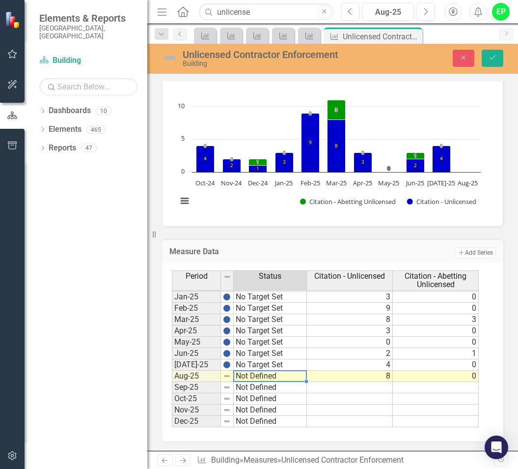
click at [269, 372] on td "Not Defined" at bounding box center [270, 375] width 73 height 11
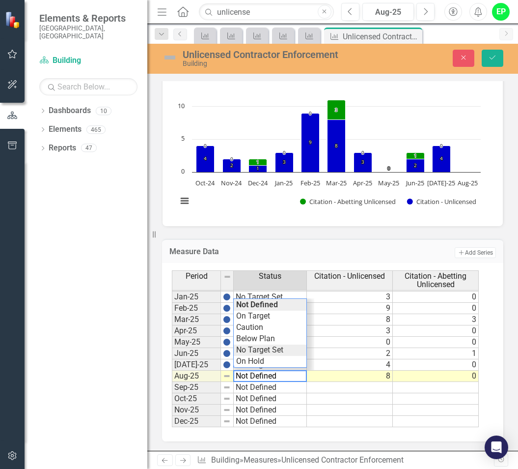
type textarea "No Target Set"
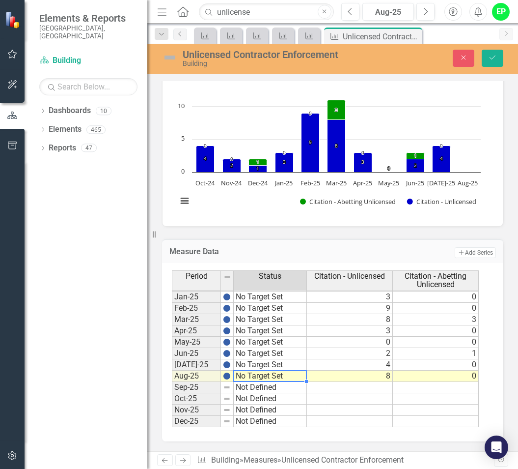
click at [263, 352] on div "Period Status Citation - Unlicensed Citation - Abetting Unlicensed Dec-23 No Ta…" at bounding box center [329, 348] width 314 height 157
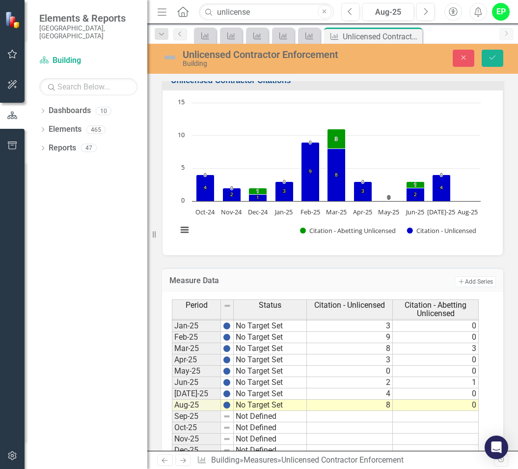
scroll to position [123, 0]
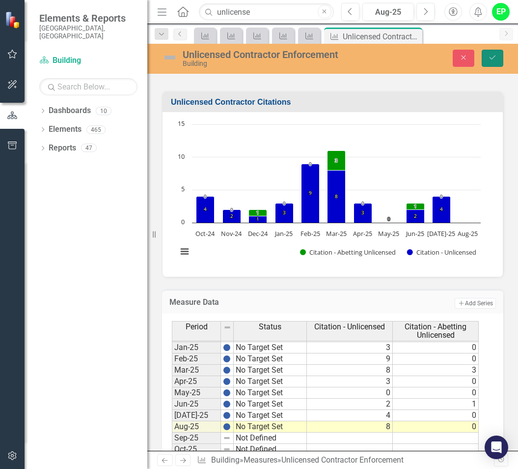
click at [489, 59] on icon "Save" at bounding box center [492, 57] width 9 height 7
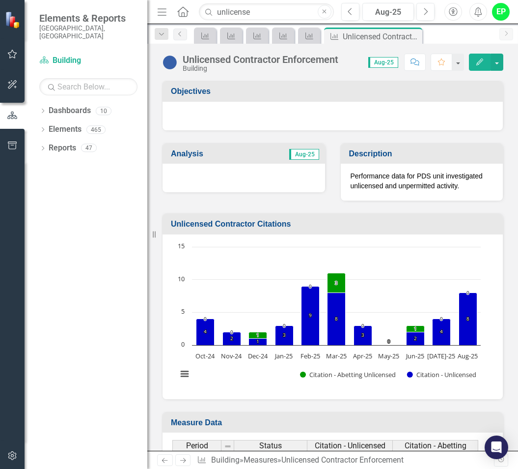
click at [227, 180] on div at bounding box center [244, 178] width 163 height 28
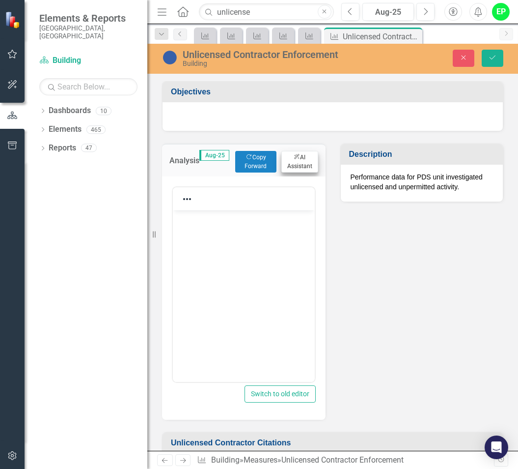
scroll to position [0, 0]
click at [240, 157] on button "Copy Forward Copy Forward" at bounding box center [255, 162] width 41 height 22
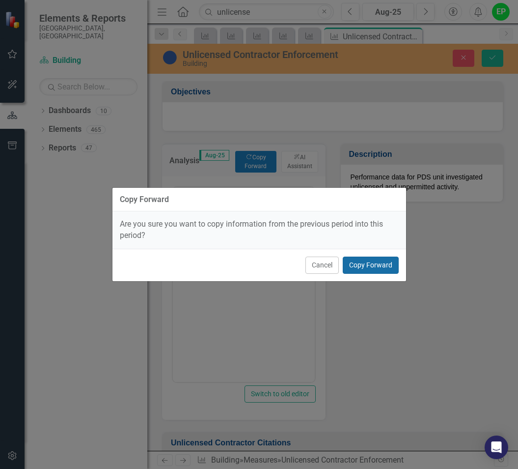
click at [366, 263] on button "Copy Forward" at bounding box center [371, 264] width 56 height 17
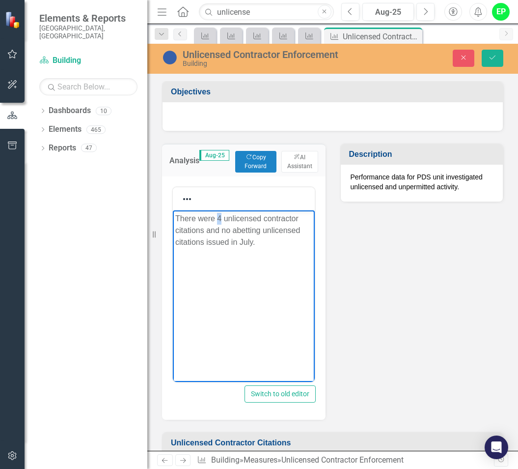
click at [222, 216] on p "There were 4 unlicensed contractor citations and no abetting unlicensed citatio…" at bounding box center [243, 230] width 137 height 35
click at [272, 243] on p "There were 8 unlicensed contractor citations and no abetting unlicensed citatio…" at bounding box center [243, 230] width 137 height 35
click at [242, 243] on p "There were 8 unlicensed contractor citations and no abetting unlicensed citatio…" at bounding box center [243, 230] width 137 height 35
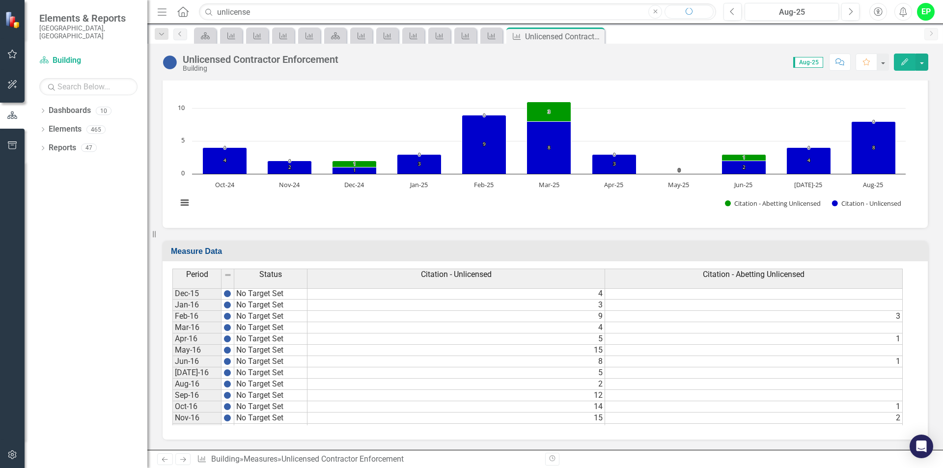
scroll to position [162, 0]
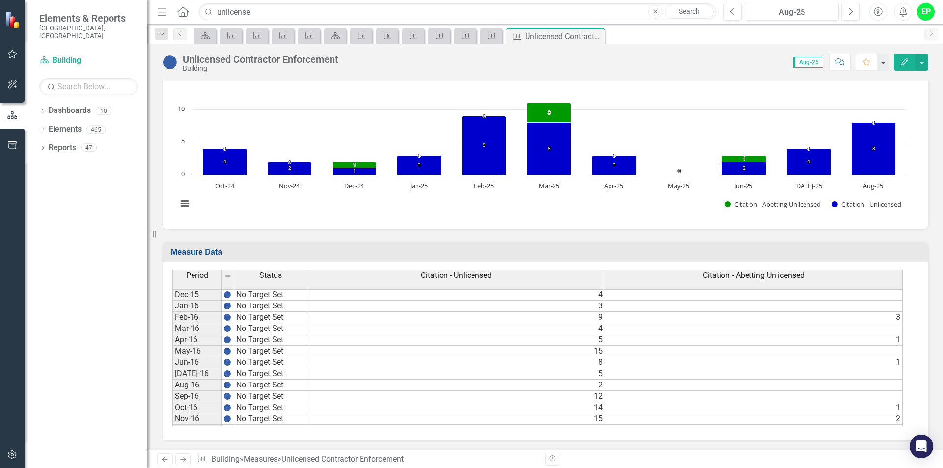
click at [518, 62] on icon "Edit" at bounding box center [905, 61] width 9 height 7
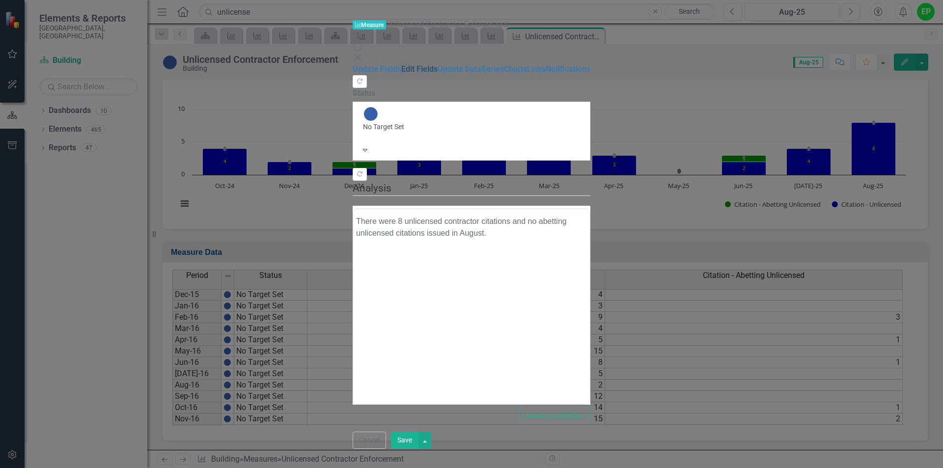
scroll to position [0, 0]
click at [363, 54] on icon "Close" at bounding box center [358, 58] width 10 height 8
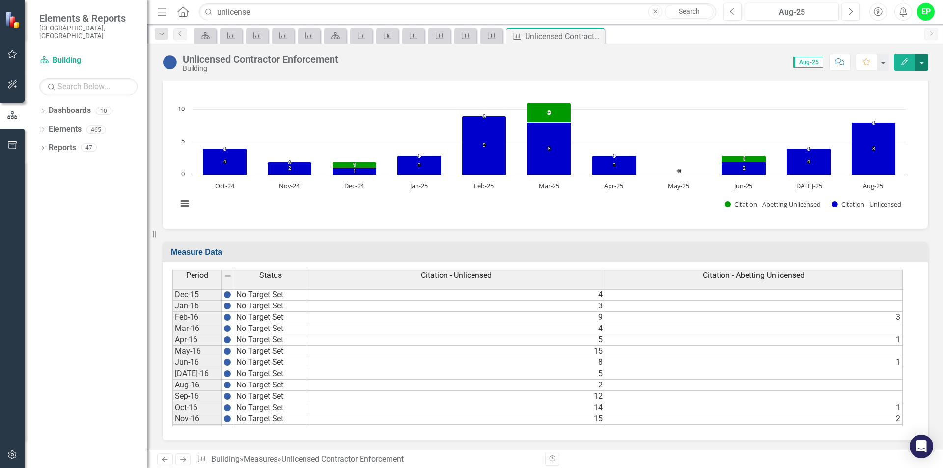
click at [518, 59] on button "button" at bounding box center [922, 62] width 13 height 17
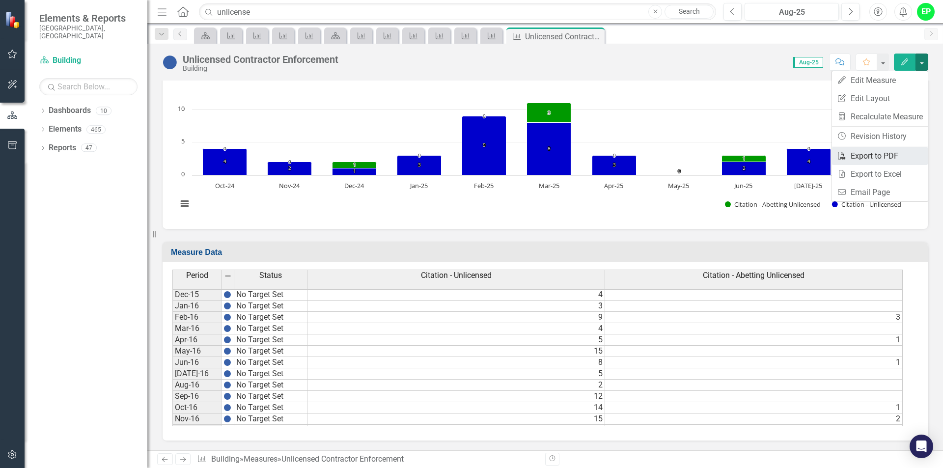
click at [518, 155] on link "PDF Export to PDF" at bounding box center [880, 156] width 96 height 18
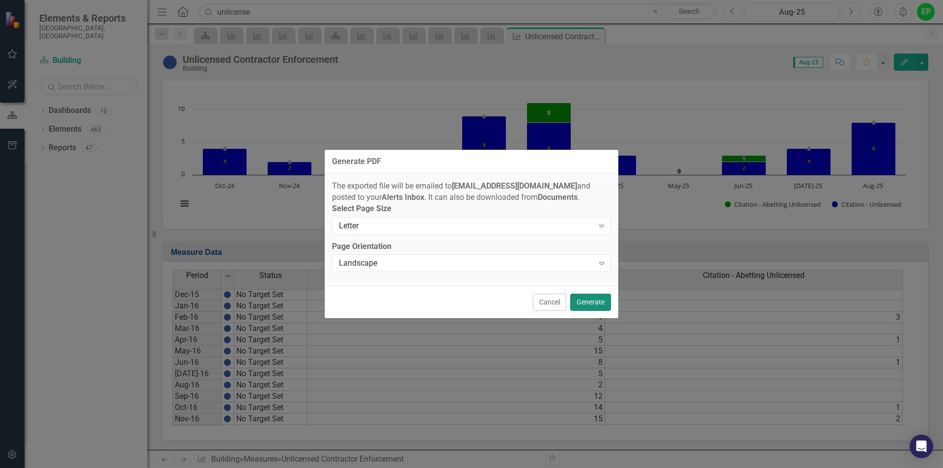
click at [518, 299] on button "Generate" at bounding box center [590, 302] width 41 height 17
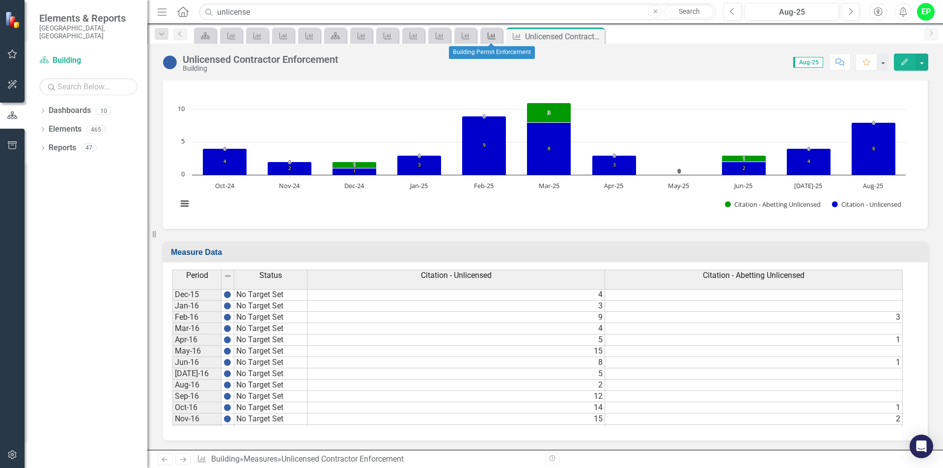
click at [493, 37] on icon at bounding box center [492, 35] width 8 height 7
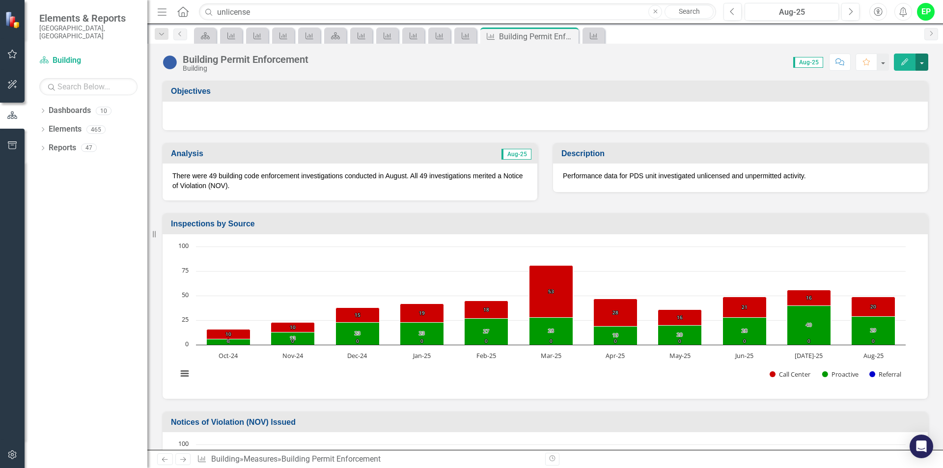
click at [518, 62] on button "button" at bounding box center [922, 62] width 13 height 17
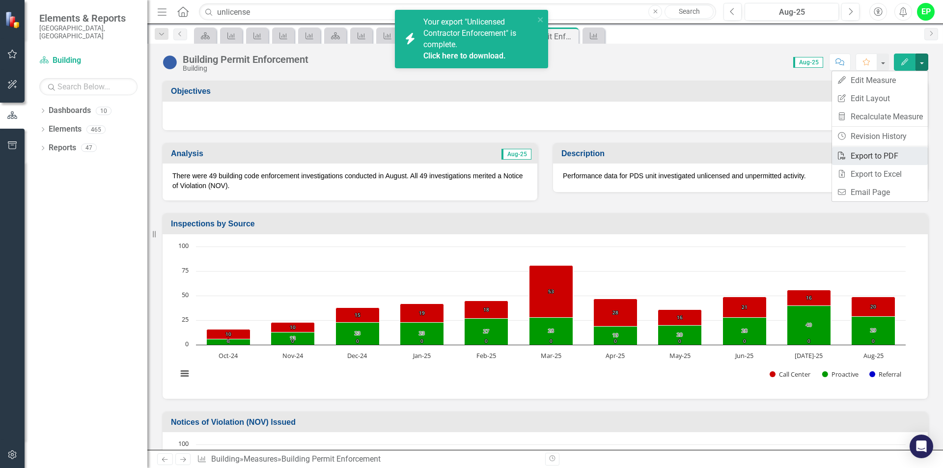
click at [518, 155] on link "PDF Export to PDF" at bounding box center [880, 156] width 96 height 18
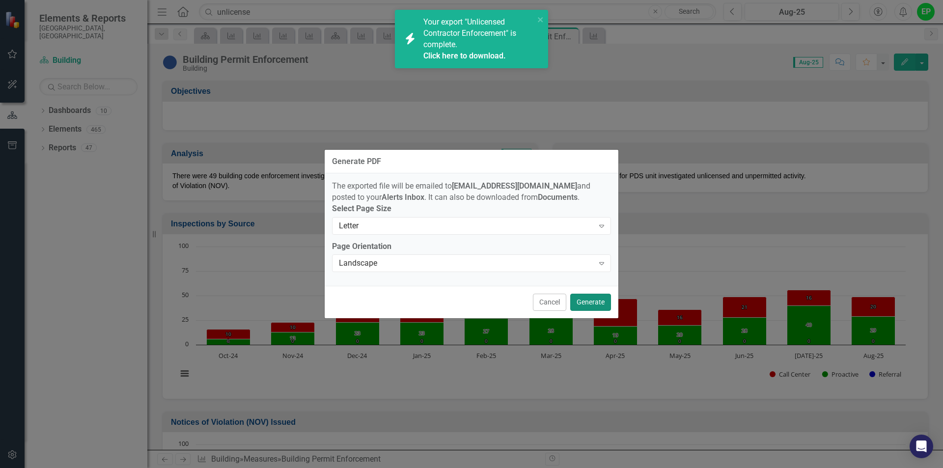
click at [518, 299] on button "Generate" at bounding box center [590, 302] width 41 height 17
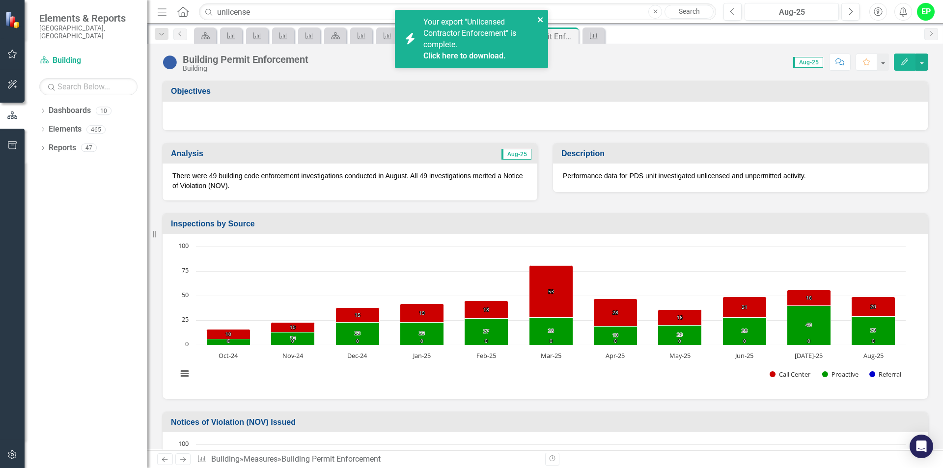
click at [518, 19] on icon "close" at bounding box center [541, 20] width 7 height 8
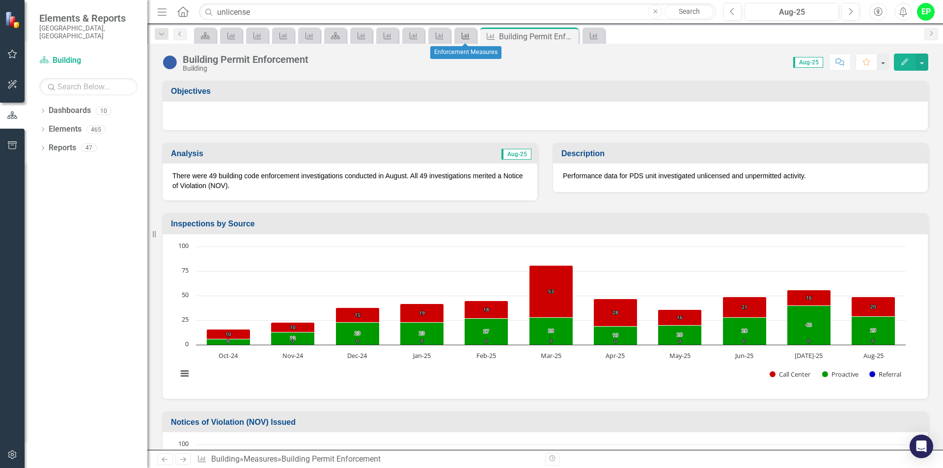
click at [470, 39] on icon "Measure" at bounding box center [466, 36] width 10 height 8
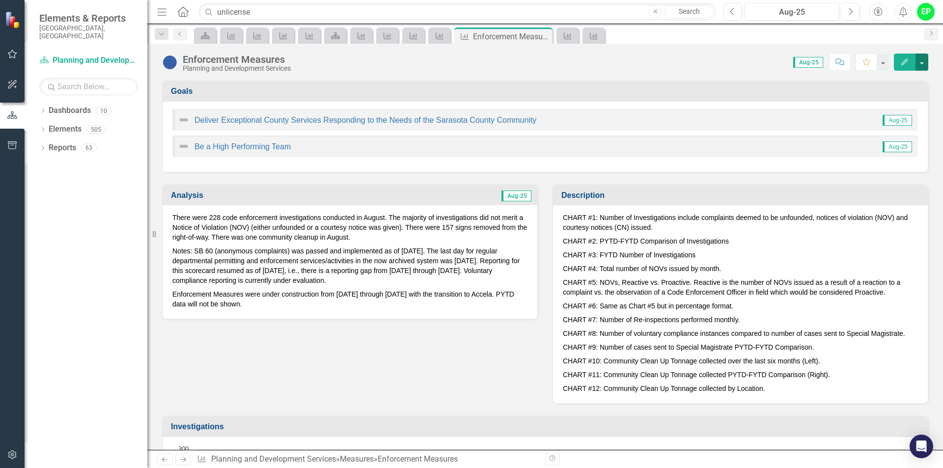
click at [518, 64] on button "button" at bounding box center [922, 62] width 13 height 17
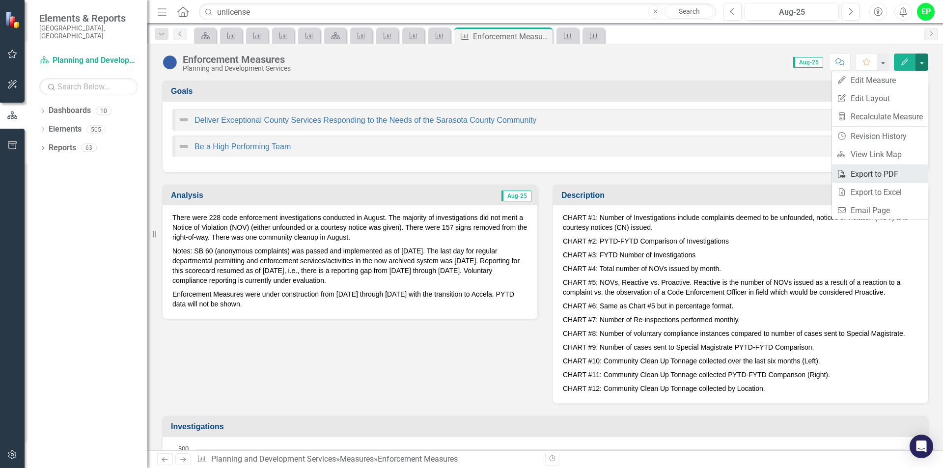
click at [518, 178] on link "PDF Export to PDF" at bounding box center [880, 174] width 96 height 18
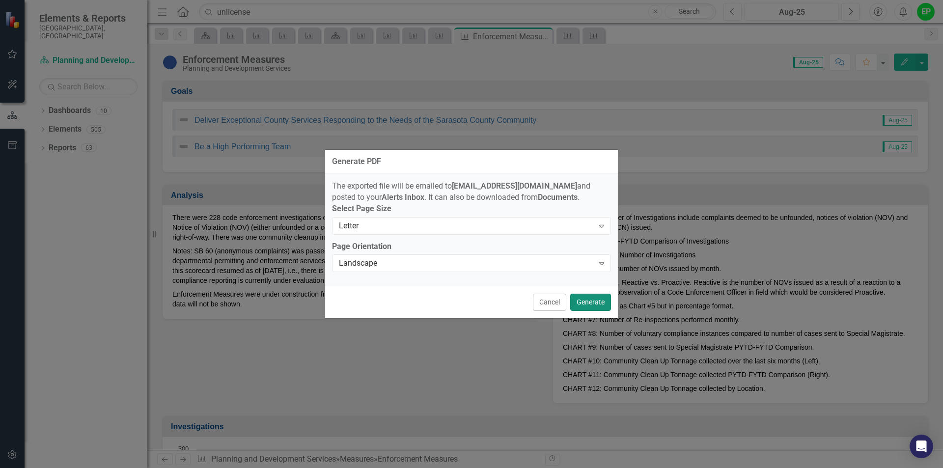
click at [518, 306] on button "Generate" at bounding box center [590, 302] width 41 height 17
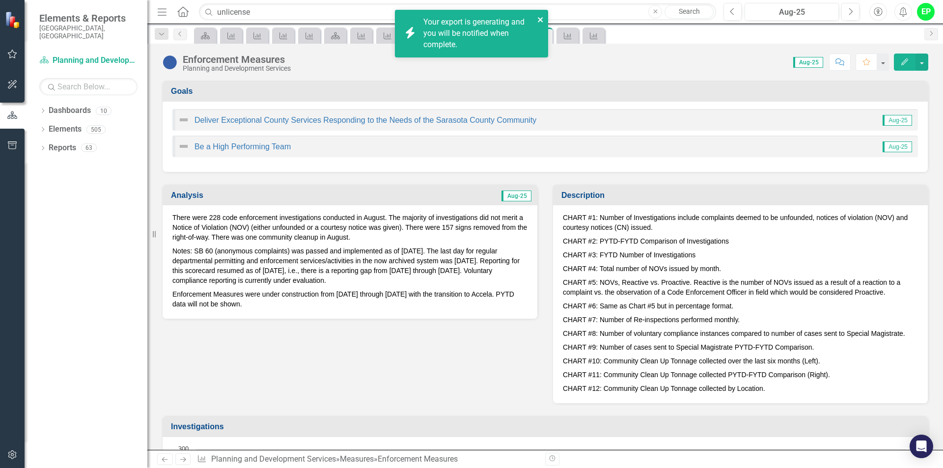
click at [518, 17] on icon "close" at bounding box center [540, 19] width 5 height 5
click at [443, 37] on div "icon.bolt Your export "Building Permit Enforcement" is complete. Click here to …" at bounding box center [471, 234] width 943 height 468
click at [518, 19] on icon "close" at bounding box center [540, 19] width 5 height 5
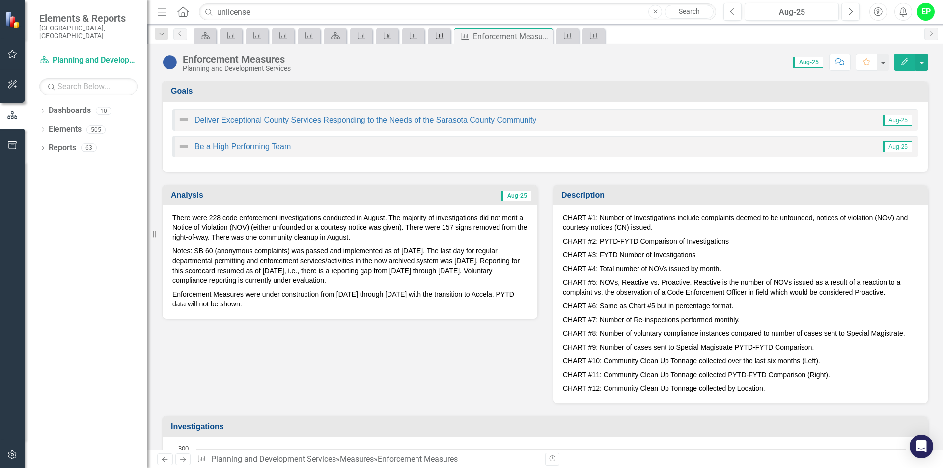
click at [443, 37] on icon "Measure" at bounding box center [440, 36] width 10 height 8
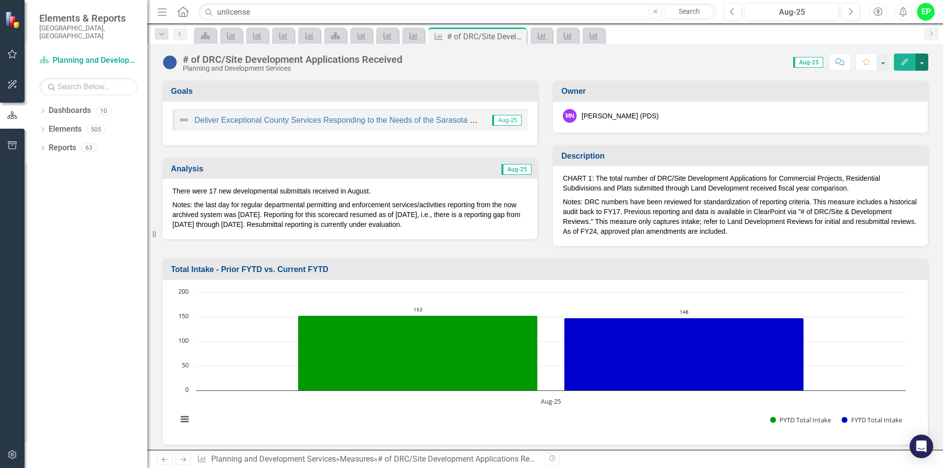
click at [518, 63] on button "button" at bounding box center [922, 62] width 13 height 17
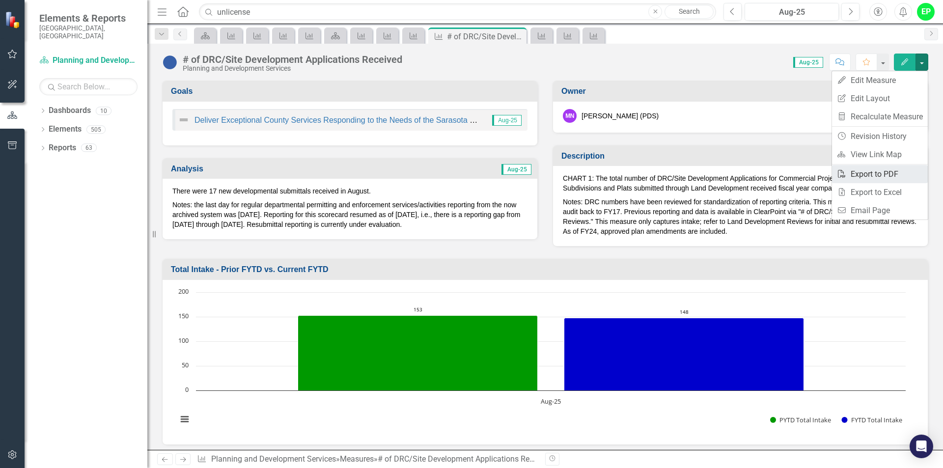
click at [518, 176] on link "PDF Export to PDF" at bounding box center [880, 174] width 96 height 18
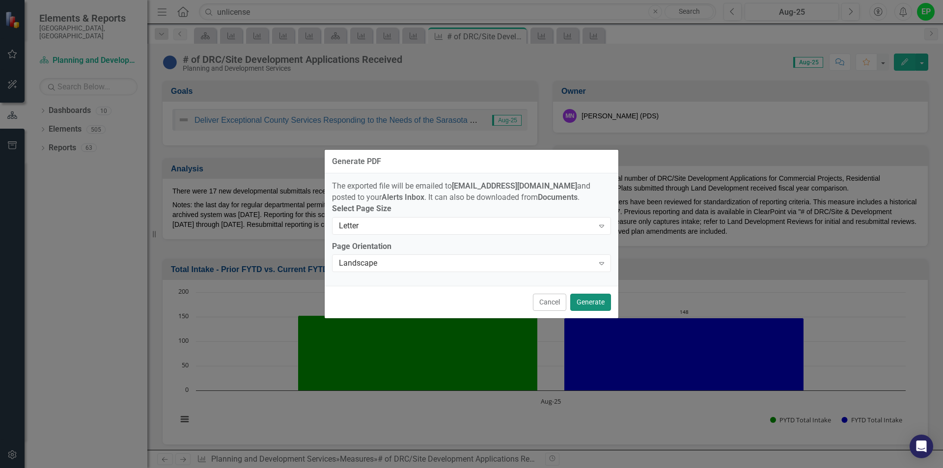
click at [518, 305] on button "Generate" at bounding box center [590, 302] width 41 height 17
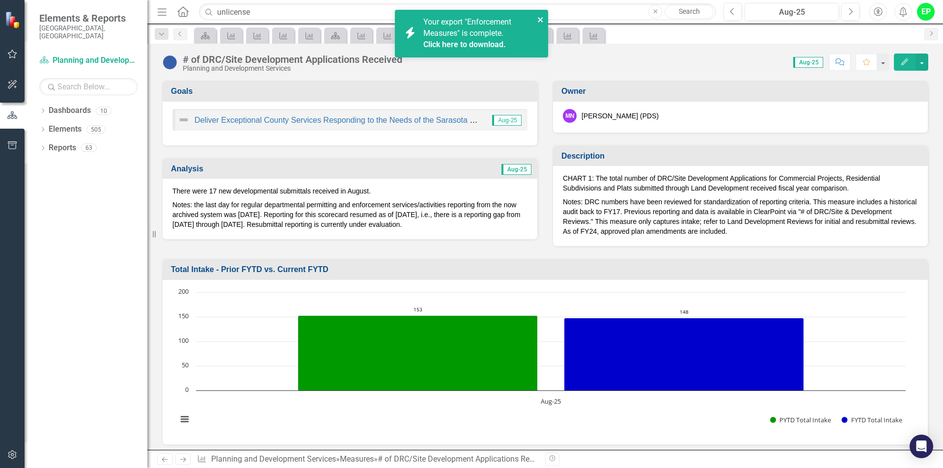
click at [518, 17] on icon "close" at bounding box center [541, 20] width 7 height 8
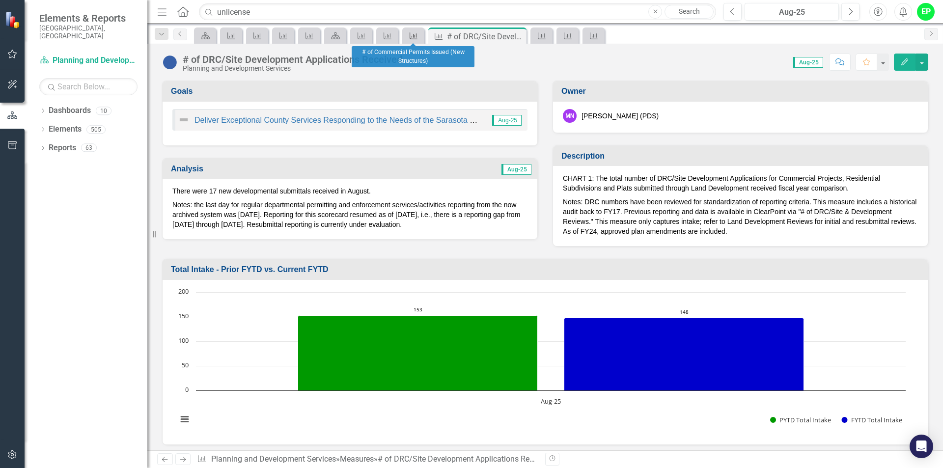
click at [415, 34] on icon "Measure" at bounding box center [414, 36] width 10 height 8
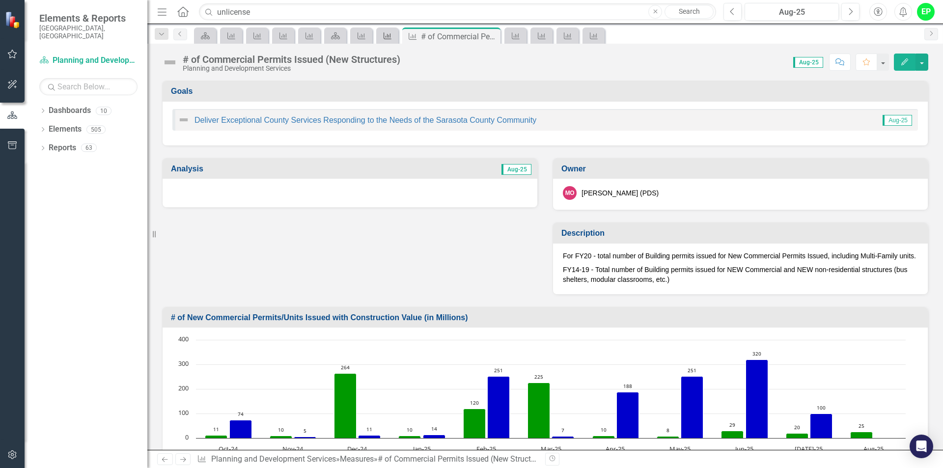
click at [384, 39] on icon "Measure" at bounding box center [388, 36] width 10 height 8
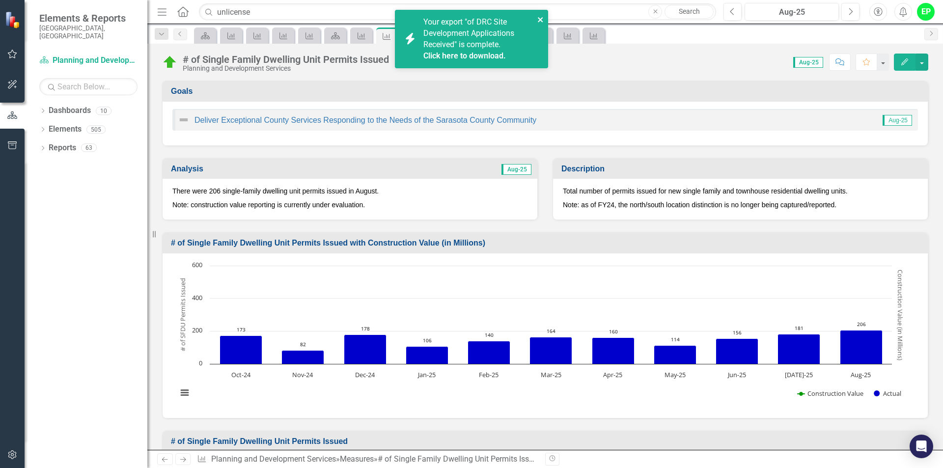
click at [518, 19] on icon "close" at bounding box center [541, 20] width 7 height 8
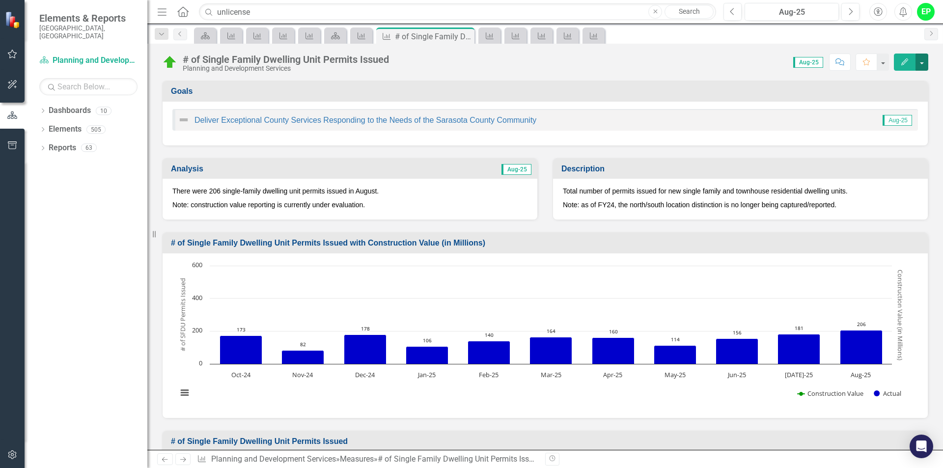
click at [518, 63] on button "button" at bounding box center [922, 62] width 13 height 17
click at [518, 178] on link "PDF Export to PDF" at bounding box center [880, 174] width 96 height 18
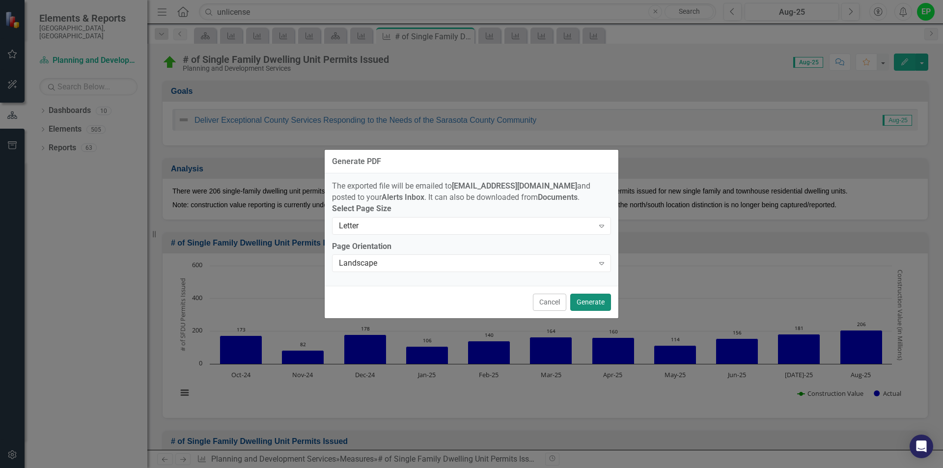
click at [518, 310] on button "Generate" at bounding box center [590, 302] width 41 height 17
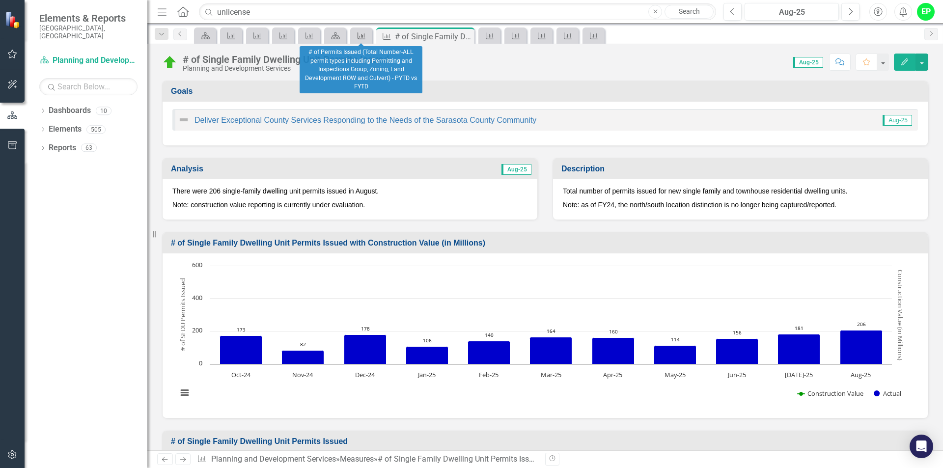
click at [365, 32] on icon "Measure" at bounding box center [362, 36] width 10 height 8
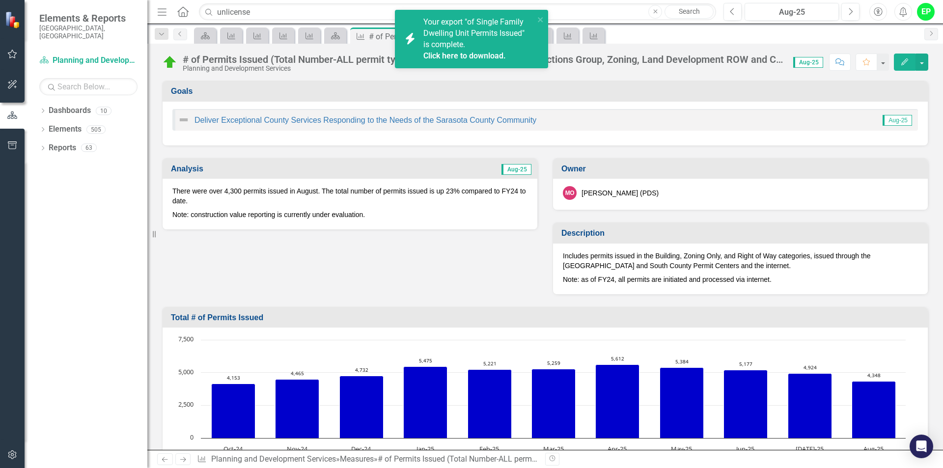
click at [463, 36] on div "icon.bolt Your export "of Single Family Dwelling Unit Permits Issued" is comple…" at bounding box center [471, 43] width 157 height 70
click at [518, 16] on icon "close" at bounding box center [541, 20] width 7 height 8
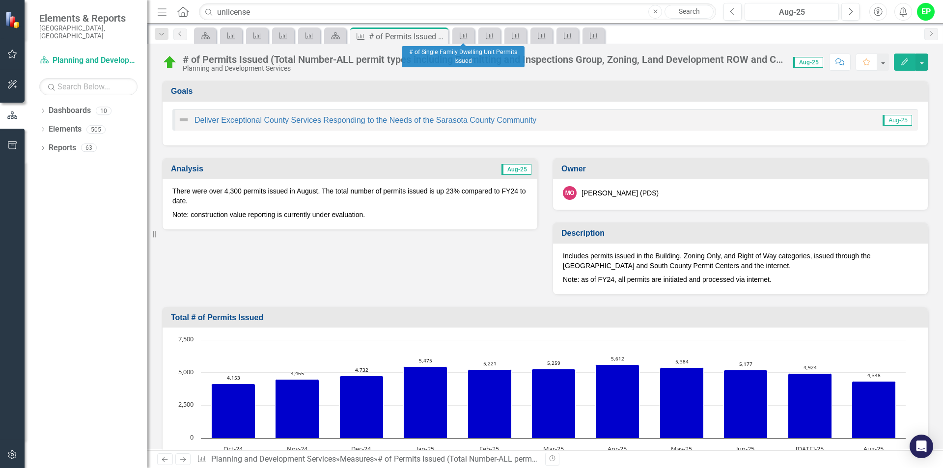
click at [472, 37] on div "Measure" at bounding box center [464, 36] width 22 height 16
click at [518, 62] on button "button" at bounding box center [922, 62] width 13 height 17
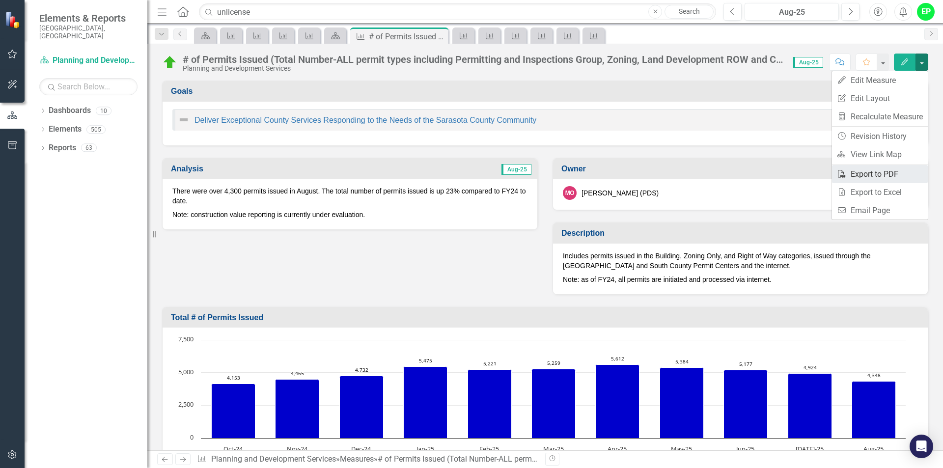
click at [518, 181] on link "PDF Export to PDF" at bounding box center [880, 174] width 96 height 18
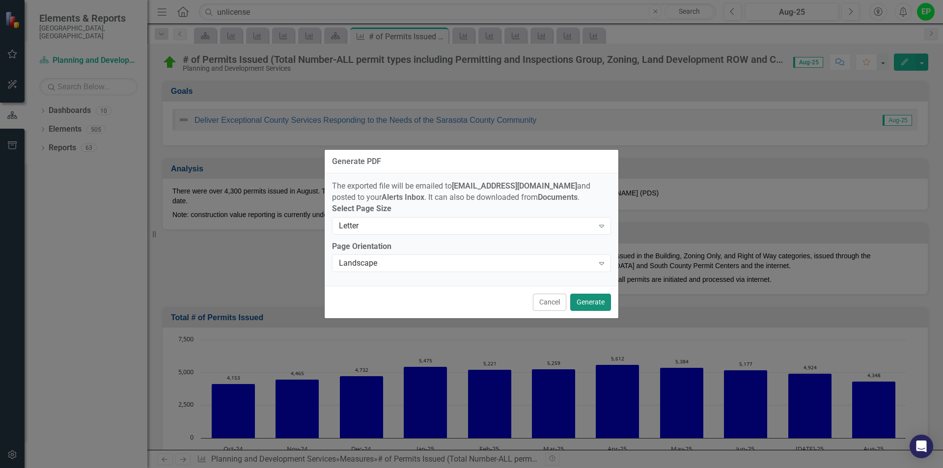
click at [518, 305] on button "Generate" at bounding box center [590, 302] width 41 height 17
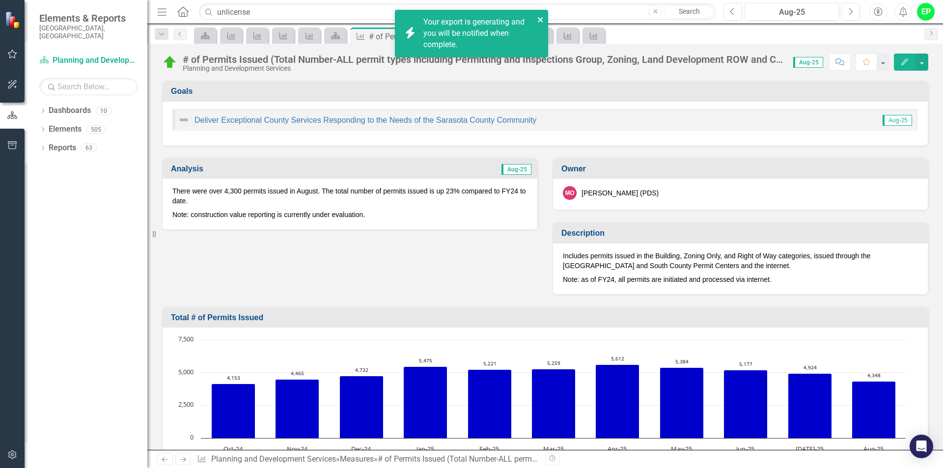
click at [518, 18] on icon "close" at bounding box center [541, 20] width 7 height 8
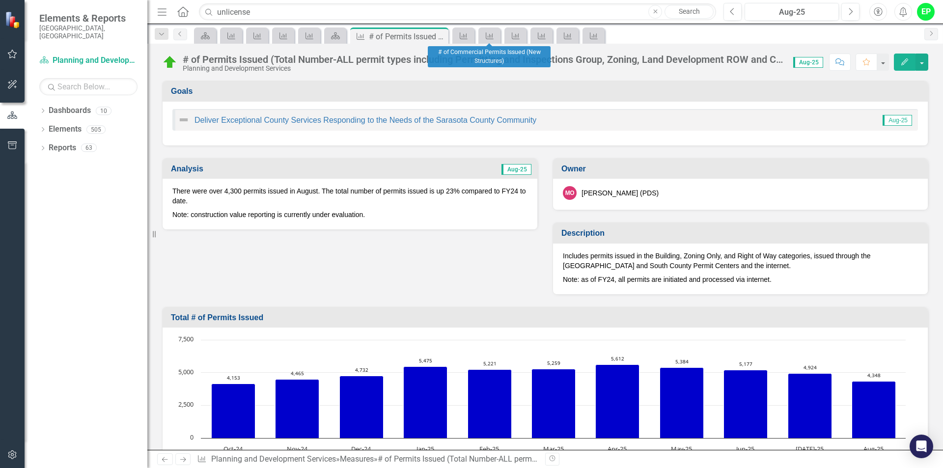
click at [498, 37] on div "Measure" at bounding box center [490, 36] width 22 height 16
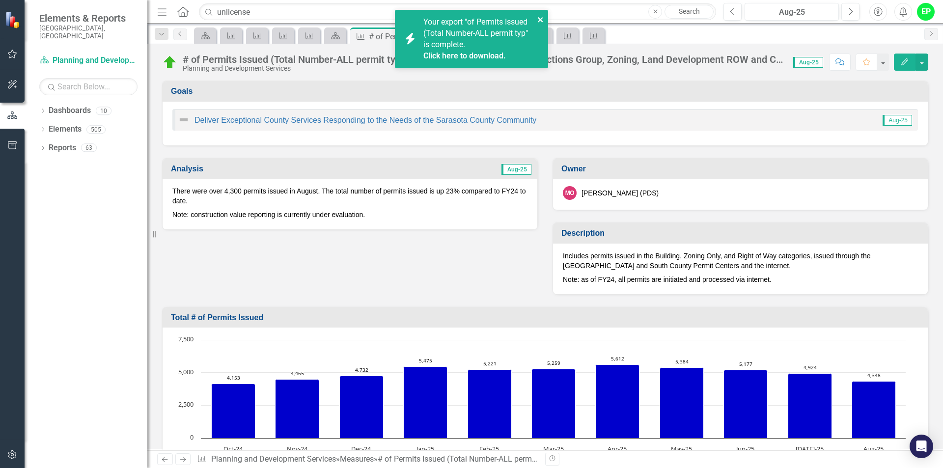
click at [518, 18] on icon "close" at bounding box center [540, 19] width 5 height 5
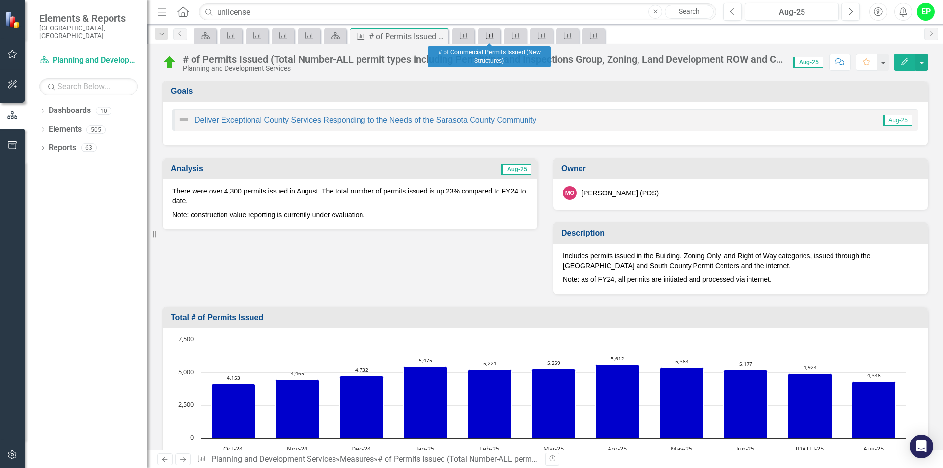
click at [491, 39] on icon "Measure" at bounding box center [490, 36] width 10 height 8
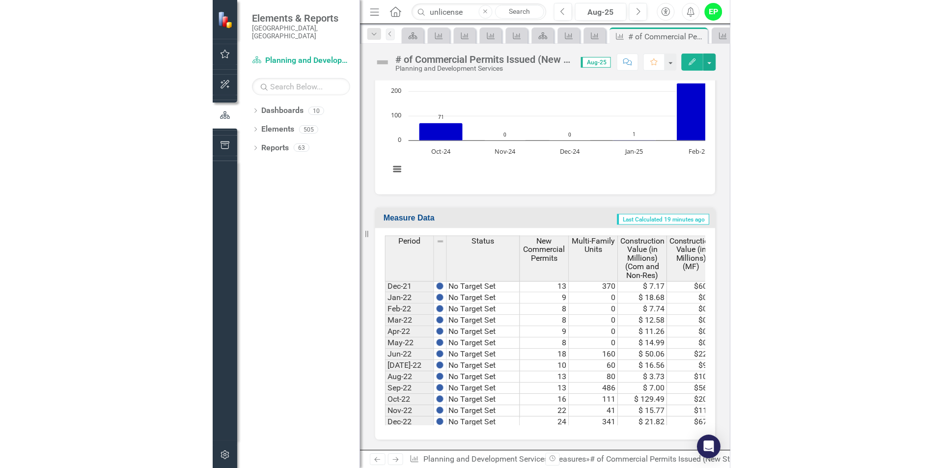
scroll to position [2291, 0]
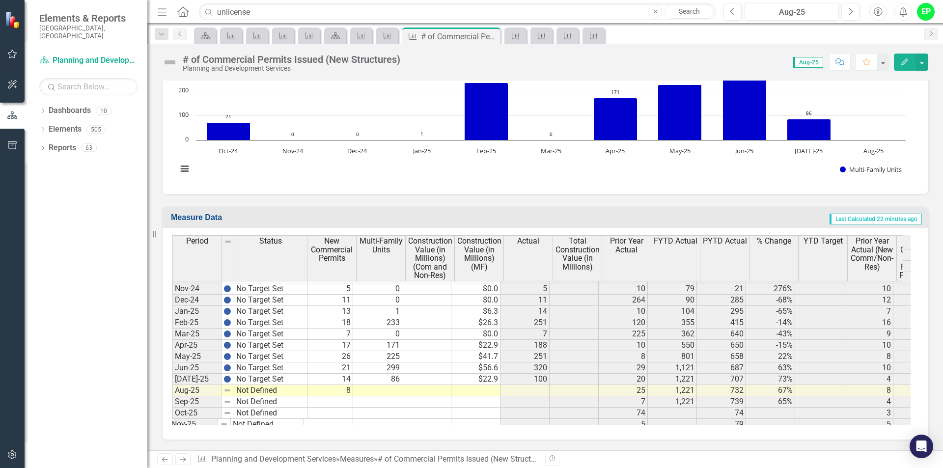
scroll to position [0, 5]
click at [389, 390] on tbody "Jun-23 No Target Set 26 240 $ 56.40 $64.0 266 $ 120.40 178 1,310 940 39% 18 167…" at bounding box center [682, 289] width 1020 height 396
click at [395, 389] on td at bounding box center [381, 390] width 49 height 11
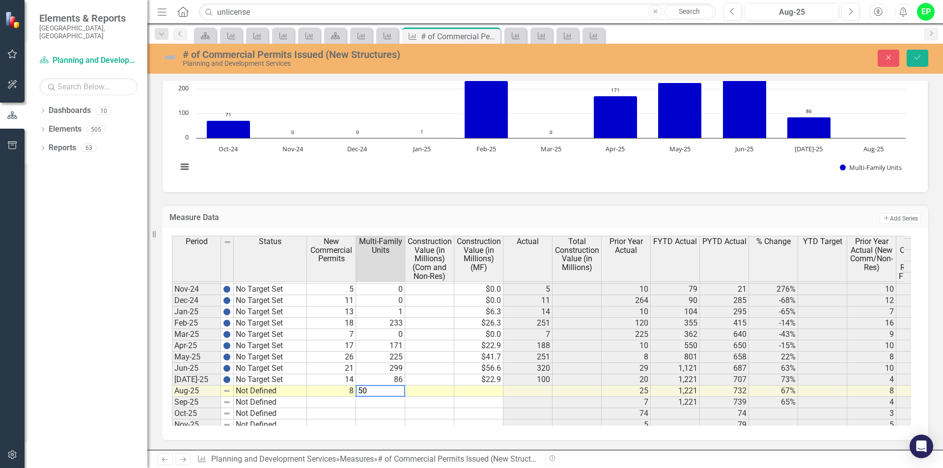
type textarea "50"
click at [419, 397] on td at bounding box center [429, 391] width 49 height 11
click at [487, 393] on td at bounding box center [478, 391] width 49 height 11
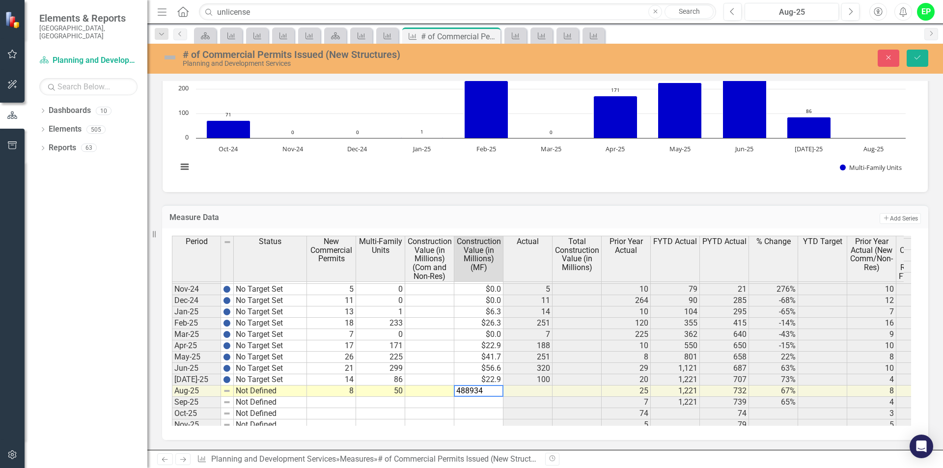
type textarea "4889340"
click at [483, 397] on td "$4,889,340.0" at bounding box center [478, 391] width 49 height 11
click at [488, 395] on td "$4,889,340.0" at bounding box center [478, 391] width 49 height 11
click at [493, 385] on td "$22.9" at bounding box center [478, 379] width 49 height 11
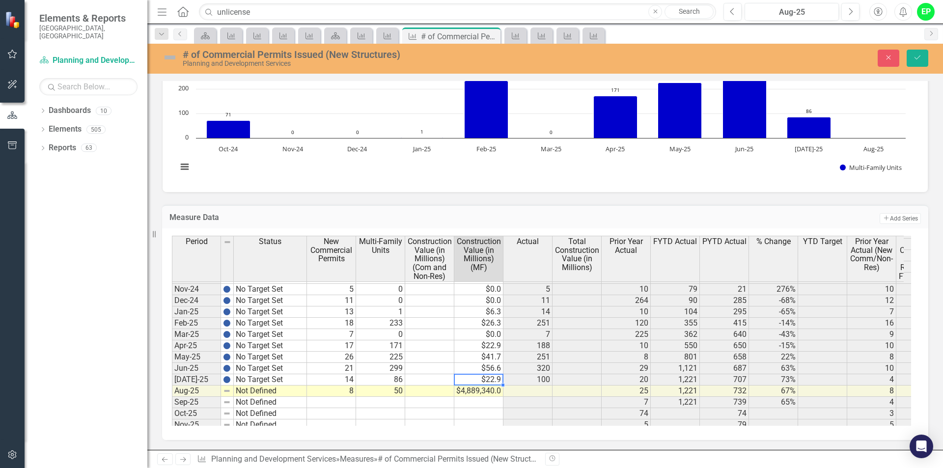
click at [493, 385] on td "$22.9" at bounding box center [478, 379] width 49 height 11
click at [493, 394] on td "$4,889,340.0" at bounding box center [478, 391] width 49 height 11
click at [480, 397] on textarea "4889340" at bounding box center [479, 391] width 50 height 12
drag, startPoint x: 490, startPoint y: 397, endPoint x: 462, endPoint y: 395, distance: 28.6
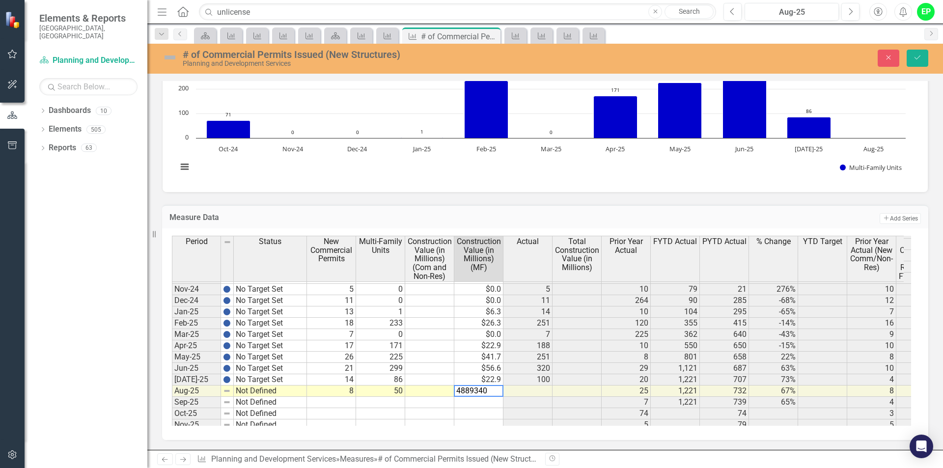
click at [462, 395] on textarea "4889340" at bounding box center [479, 391] width 50 height 12
type textarea "4.9"
click at [441, 373] on td at bounding box center [429, 368] width 49 height 11
click at [506, 394] on td at bounding box center [528, 391] width 49 height 11
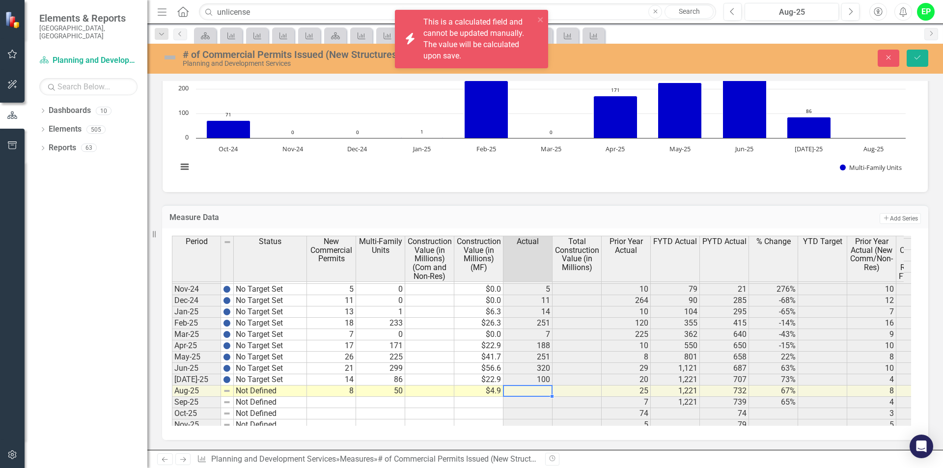
click at [172, 398] on div "Period Status New Commercial Permits Multi-Family Units Construction Value (in …" at bounding box center [172, 323] width 0 height 442
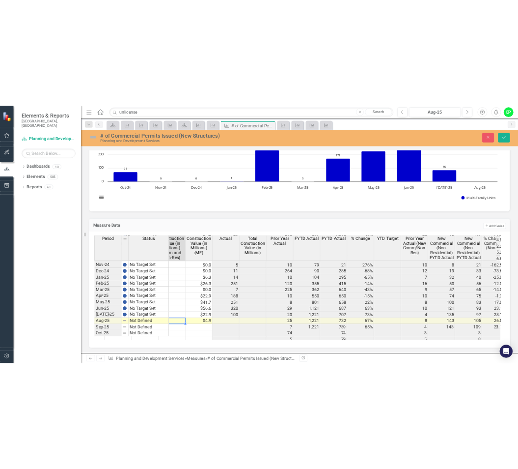
scroll to position [0, 135]
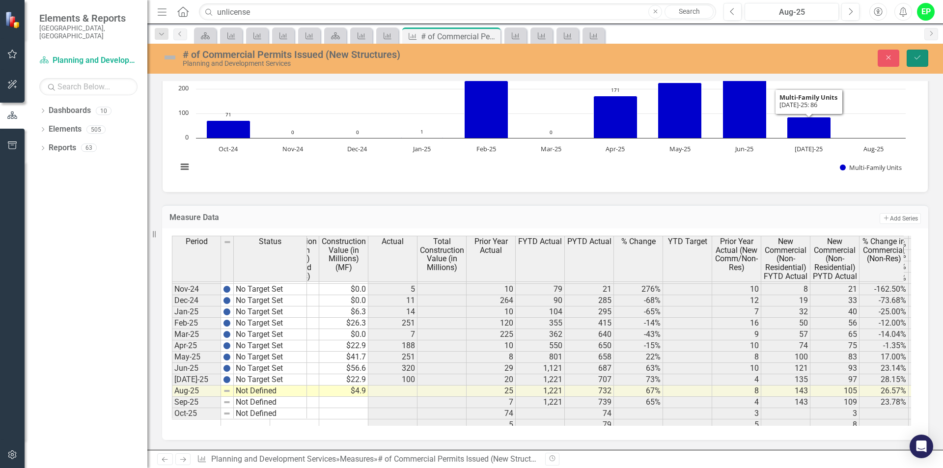
click at [909, 59] on button "Save" at bounding box center [918, 58] width 22 height 17
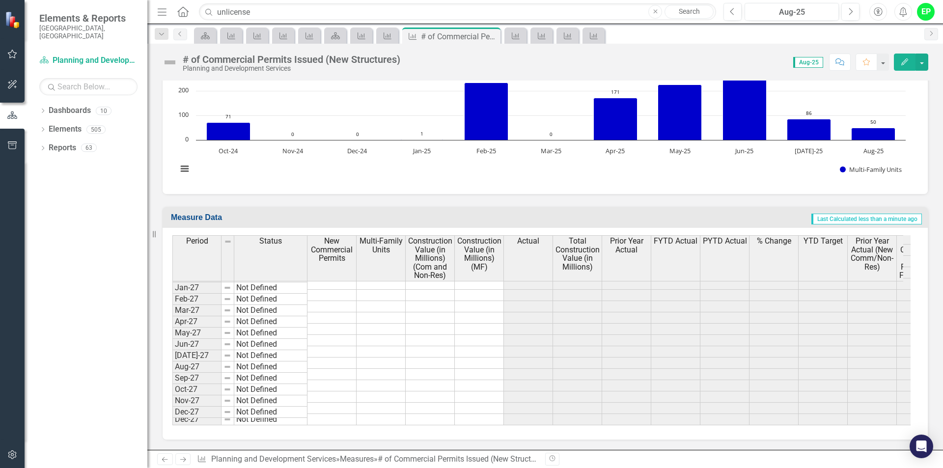
scroll to position [1867, 0]
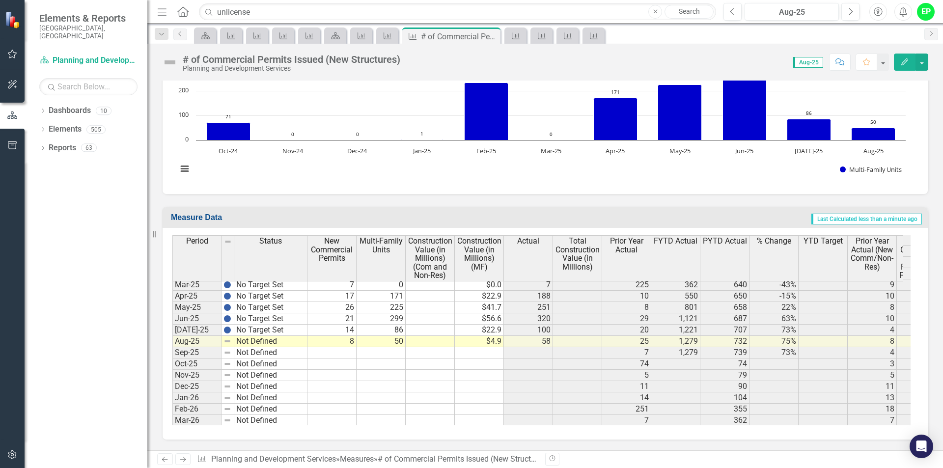
click at [280, 341] on td "Not Defined" at bounding box center [270, 341] width 73 height 11
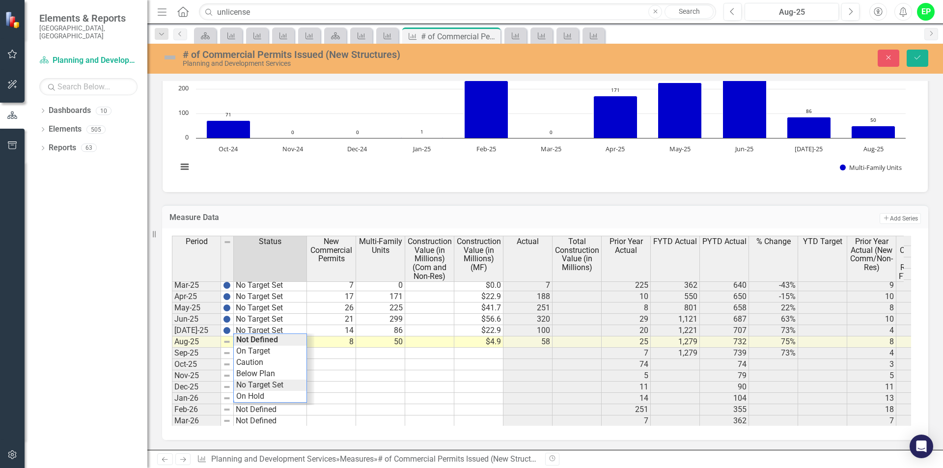
type textarea "No Target Set"
click at [271, 388] on div "Period Status New Commercial Permits Multi-Family Units Construction Value (in …" at bounding box center [541, 331] width 739 height 190
click at [914, 62] on button "Save" at bounding box center [918, 58] width 22 height 17
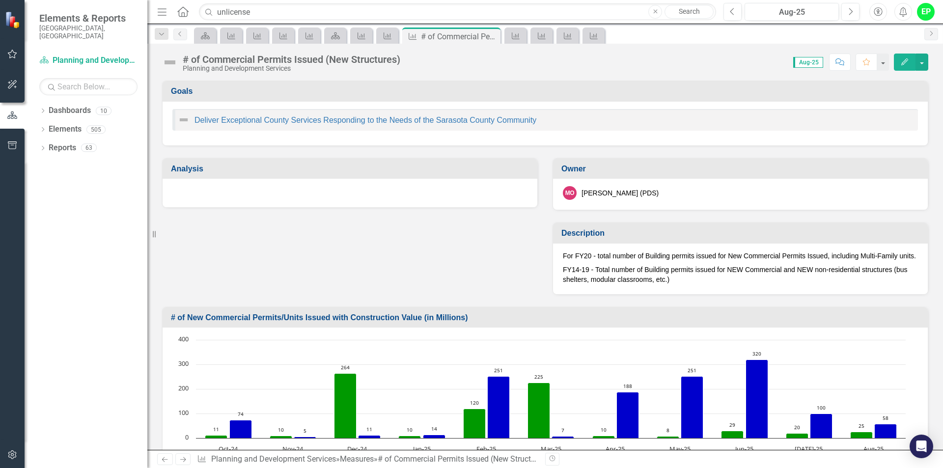
click at [416, 179] on div at bounding box center [350, 193] width 375 height 28
click at [417, 179] on div at bounding box center [350, 193] width 375 height 28
click at [205, 168] on h3 "Analysis" at bounding box center [352, 169] width 362 height 9
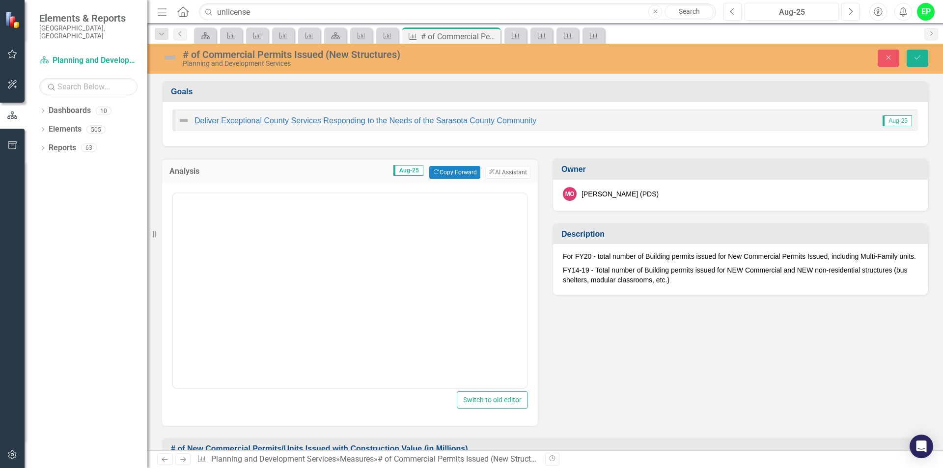
click at [205, 168] on h3 "Analysis" at bounding box center [202, 171] width 65 height 9
click at [458, 169] on button "Copy Forward Copy Forward" at bounding box center [454, 172] width 51 height 13
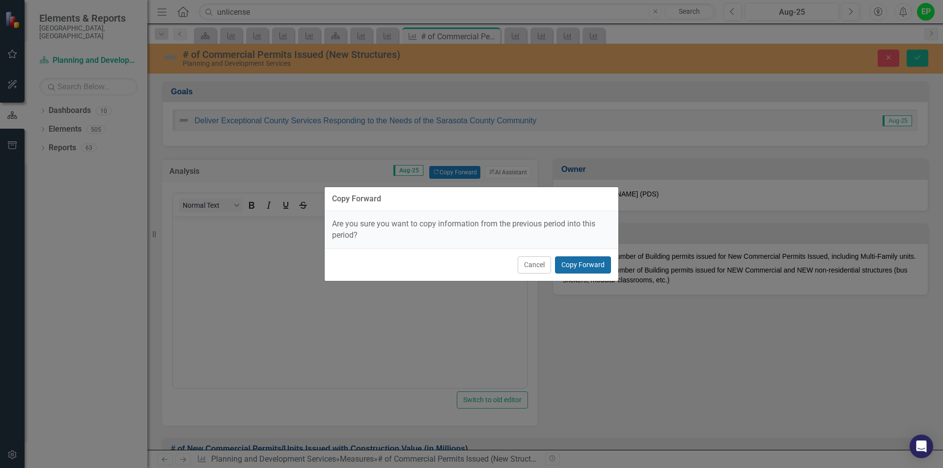
click at [586, 262] on button "Copy Forward" at bounding box center [583, 264] width 56 height 17
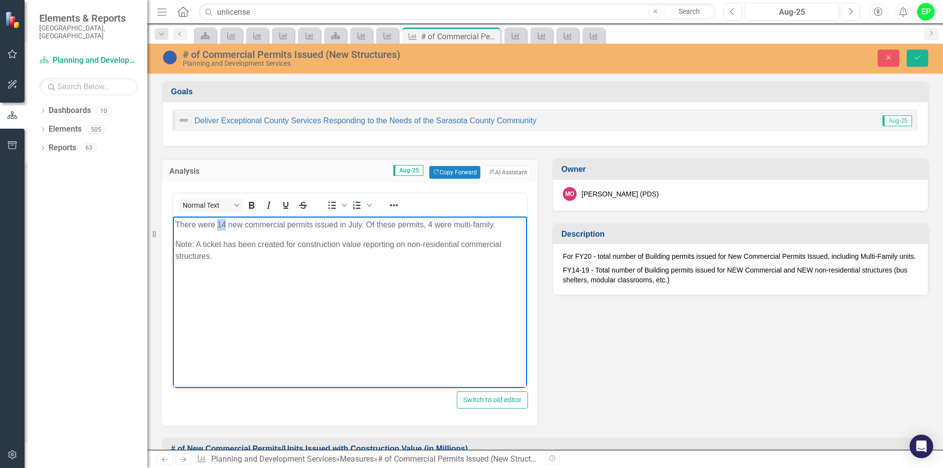
drag, startPoint x: 217, startPoint y: 224, endPoint x: 226, endPoint y: 224, distance: 8.9
click at [226, 224] on p "There were 14 new commercial permits issued in July. Of these permits, 4 were m…" at bounding box center [349, 225] width 349 height 12
click at [227, 224] on p "There were 14 new commercial permits issued in July. Of these permits, 4 were m…" at bounding box center [349, 225] width 349 height 12
drag, startPoint x: 224, startPoint y: 224, endPoint x: 217, endPoint y: 225, distance: 7.5
click at [217, 225] on p "There were 14 new commercial permits issued in July. Of these permits, 4 were m…" at bounding box center [349, 225] width 349 height 12
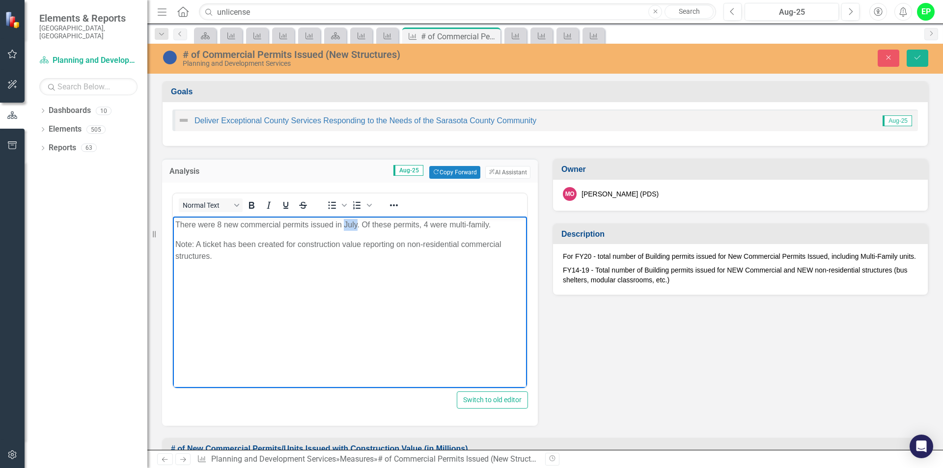
drag, startPoint x: 356, startPoint y: 222, endPoint x: 345, endPoint y: 220, distance: 11.5
click at [345, 220] on p "There were 8 new commercial permits issued in July. Of these permits, 4 were mu…" at bounding box center [349, 225] width 349 height 12
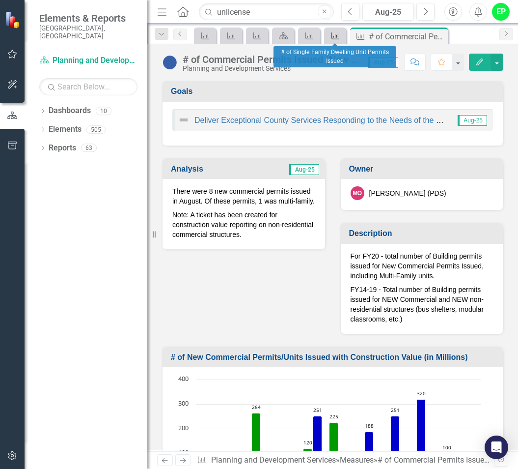
click at [341, 36] on link "Measure" at bounding box center [335, 35] width 17 height 12
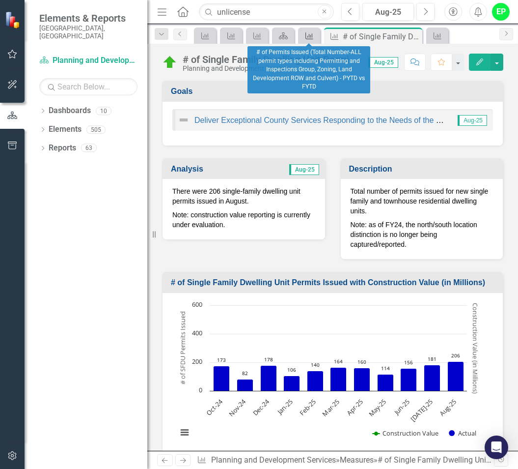
click at [310, 38] on icon "Measure" at bounding box center [310, 36] width 10 height 8
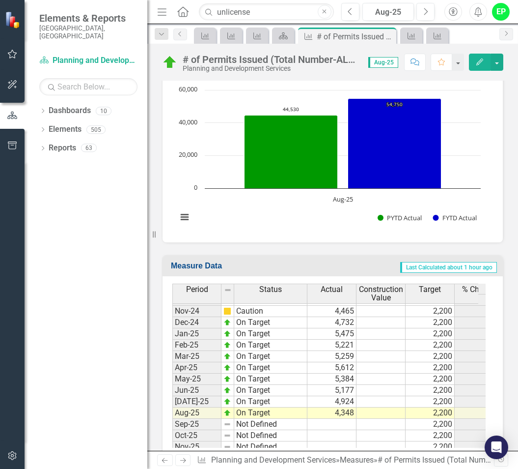
scroll to position [1818, 9]
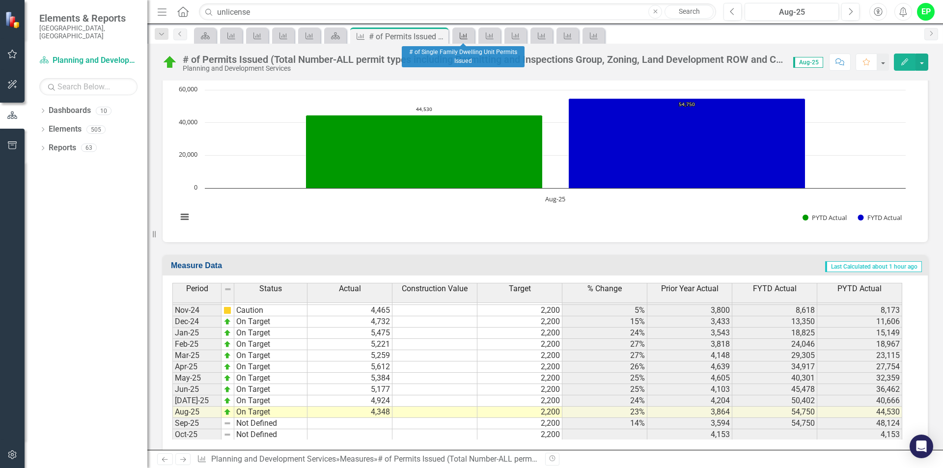
click at [462, 36] on icon at bounding box center [464, 35] width 8 height 7
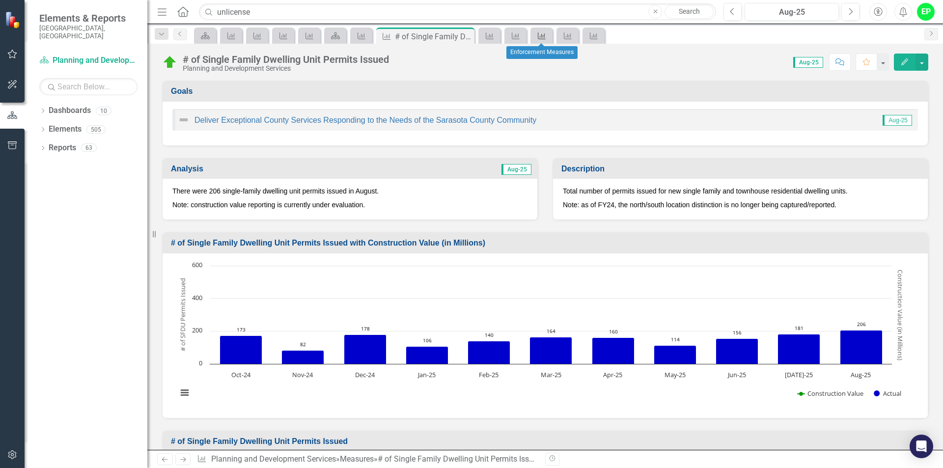
click at [518, 39] on icon at bounding box center [542, 35] width 8 height 7
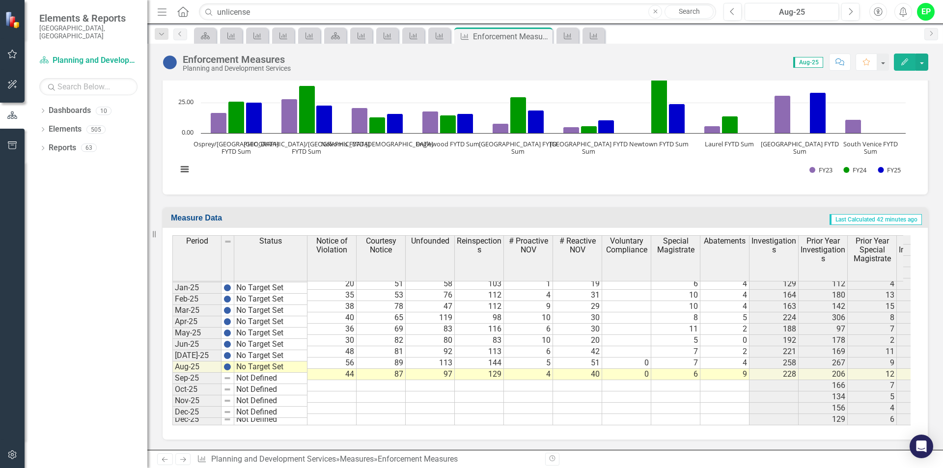
click at [240, 367] on td "No Target Set" at bounding box center [270, 367] width 73 height 11
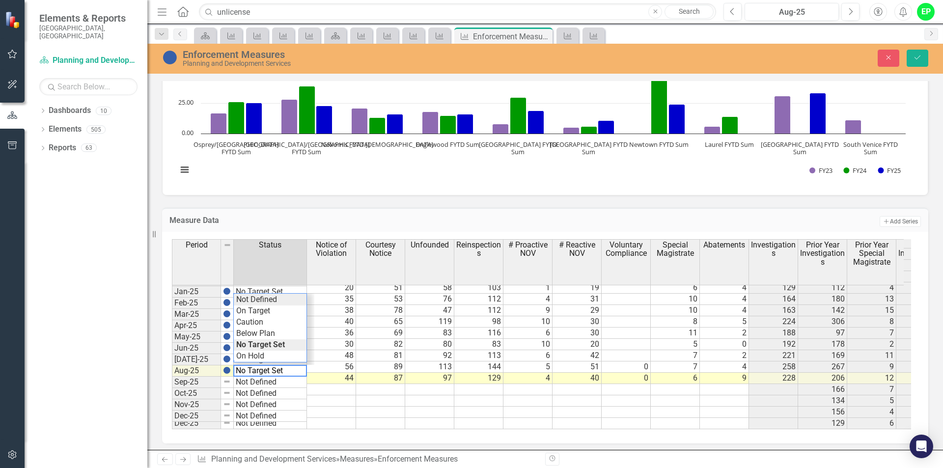
type textarea "Not Defined"
click at [259, 304] on div "Period Status Notice of Violation Courtesy Notice Unfounded Reinspections # Pro…" at bounding box center [541, 334] width 739 height 190
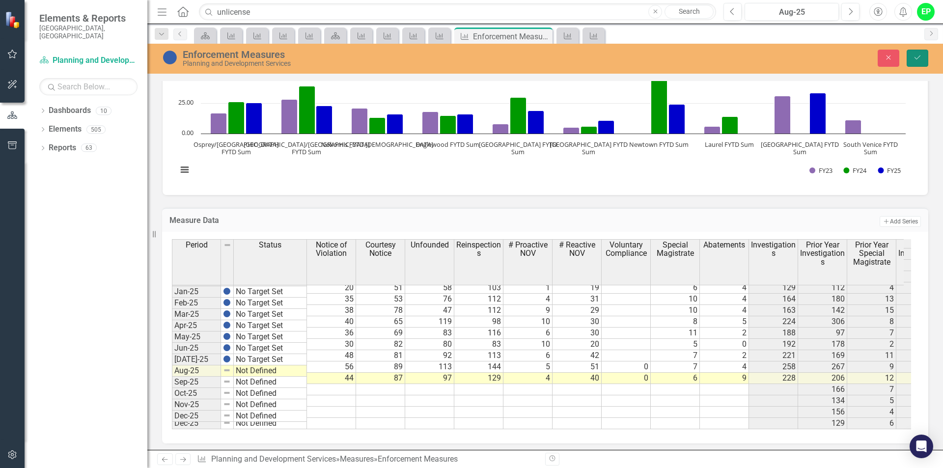
click at [518, 58] on icon "Save" at bounding box center [917, 57] width 9 height 7
